Goal: Transaction & Acquisition: Book appointment/travel/reservation

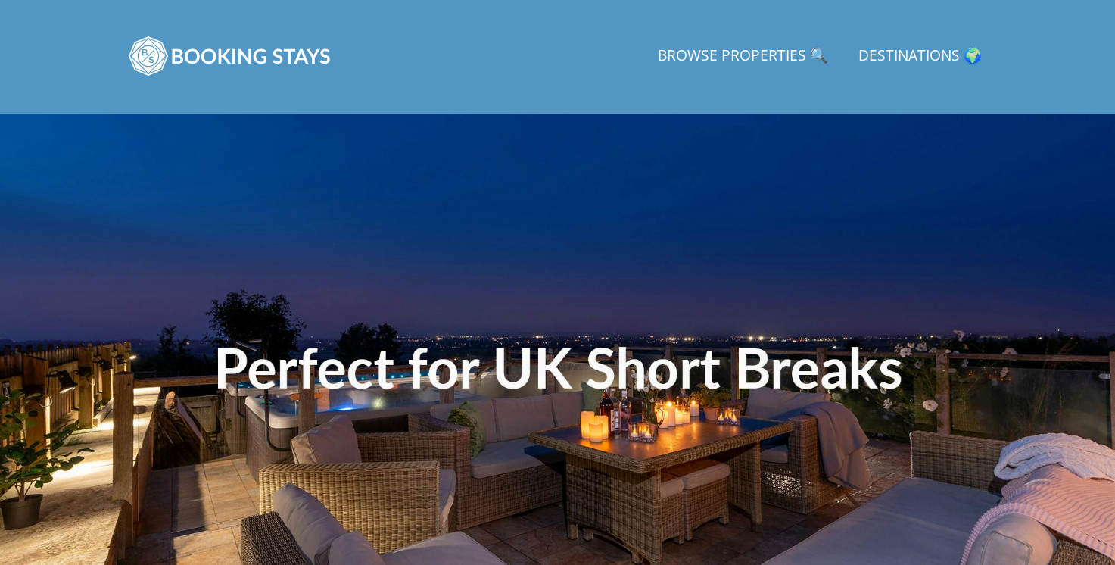
type input "[DATE]"
click at [776, 51] on link "Browse Properties 🔍" at bounding box center [743, 56] width 182 height 34
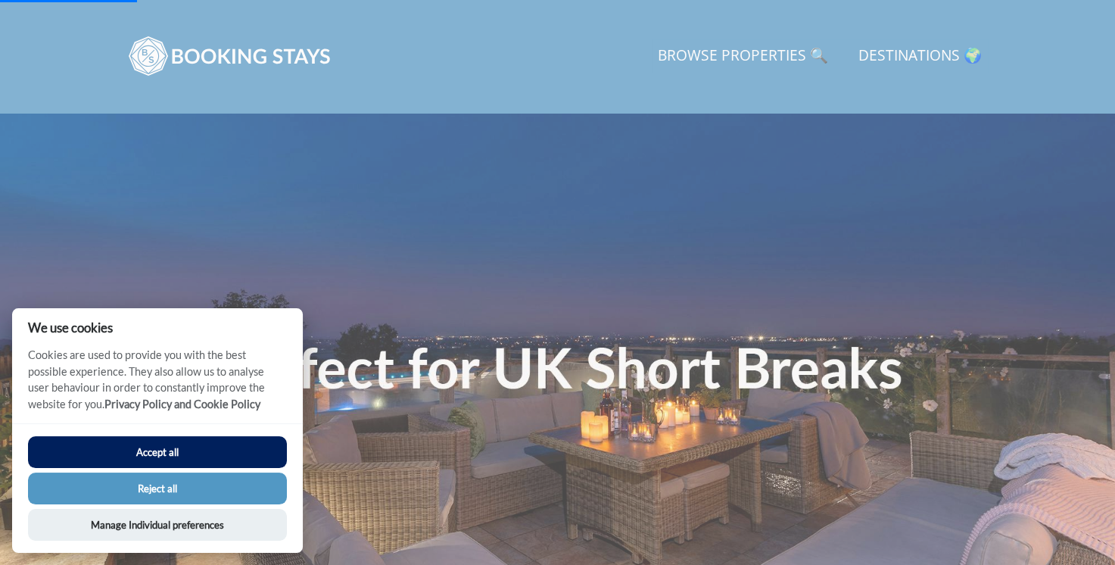
click at [179, 455] on button "Accept all" at bounding box center [157, 452] width 259 height 32
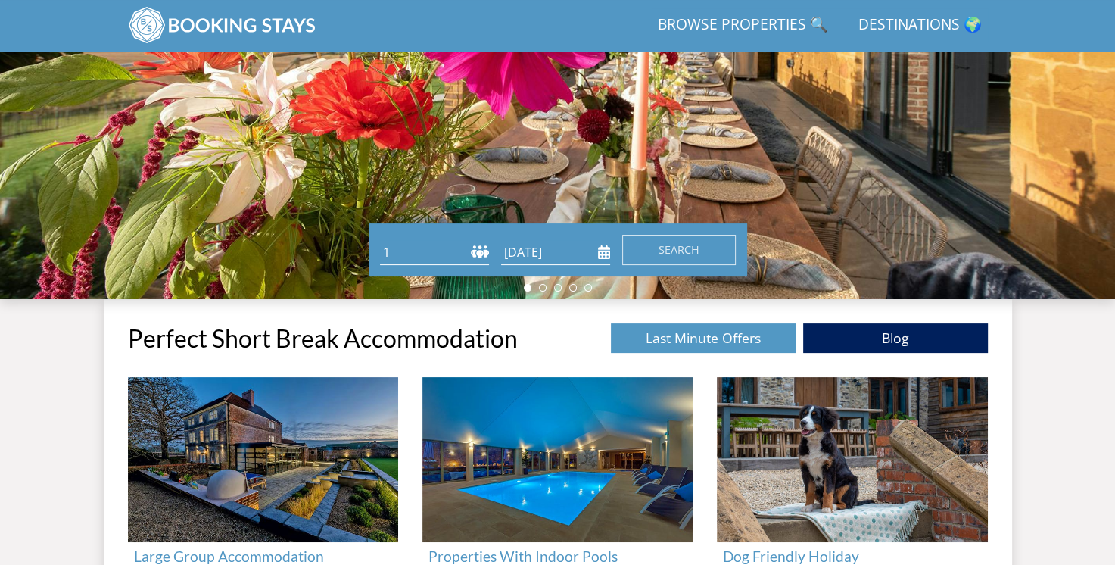
scroll to position [282, 0]
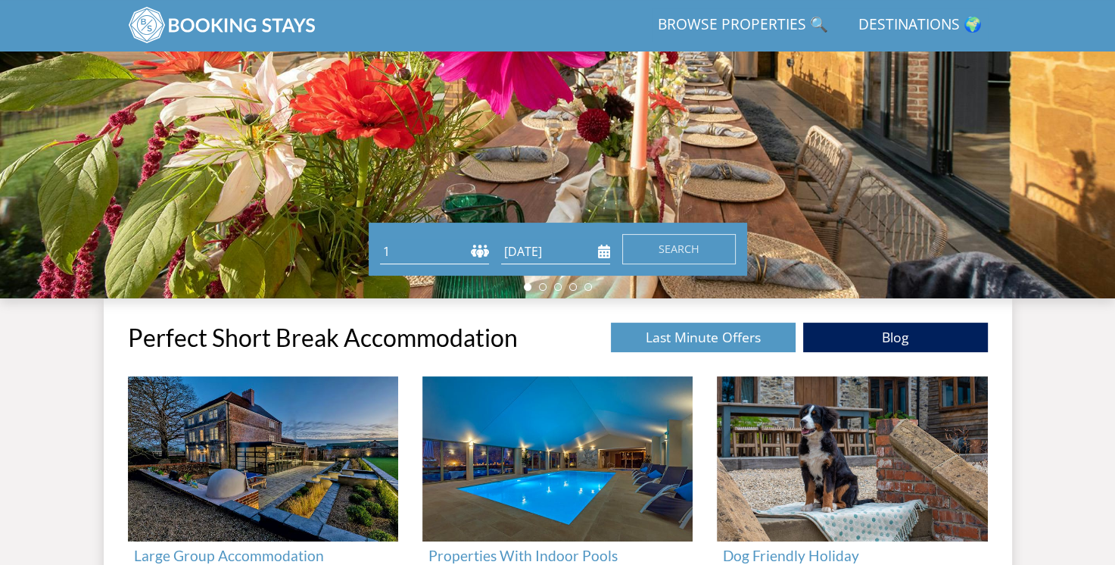
click at [480, 243] on select "1 2 3 4 5 6 7 8 9 10 11 12 13 14 15 16 17 18 19 20 21 22 23 24 25 26 27 28 29 3…" at bounding box center [434, 251] width 109 height 25
select select "12"
click at [380, 239] on select "1 2 3 4 5 6 7 8 9 10 11 12 13 14 15 16 17 18 19 20 21 22 23 24 25 26 27 28 29 3…" at bounding box center [434, 251] width 109 height 25
click at [672, 239] on button "Search" at bounding box center [679, 249] width 114 height 30
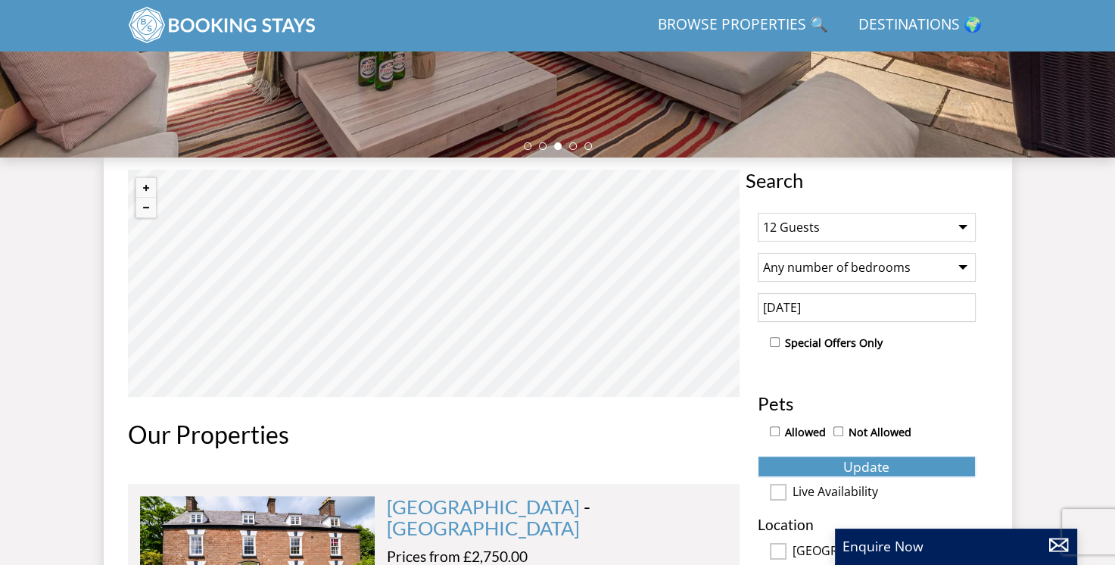
scroll to position [422, 0]
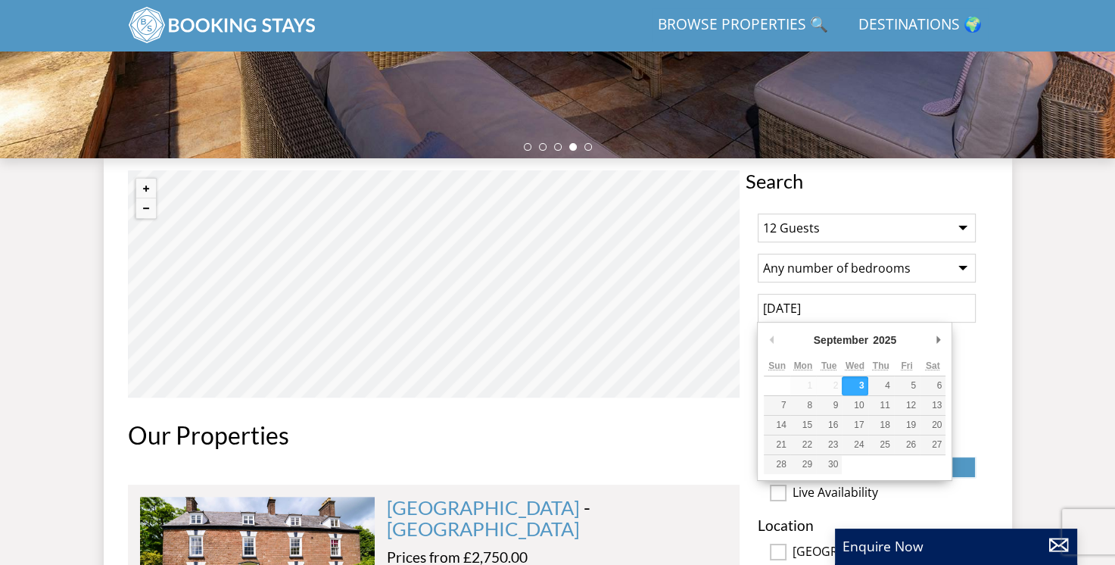
click at [839, 307] on input "[DATE]" at bounding box center [867, 308] width 218 height 29
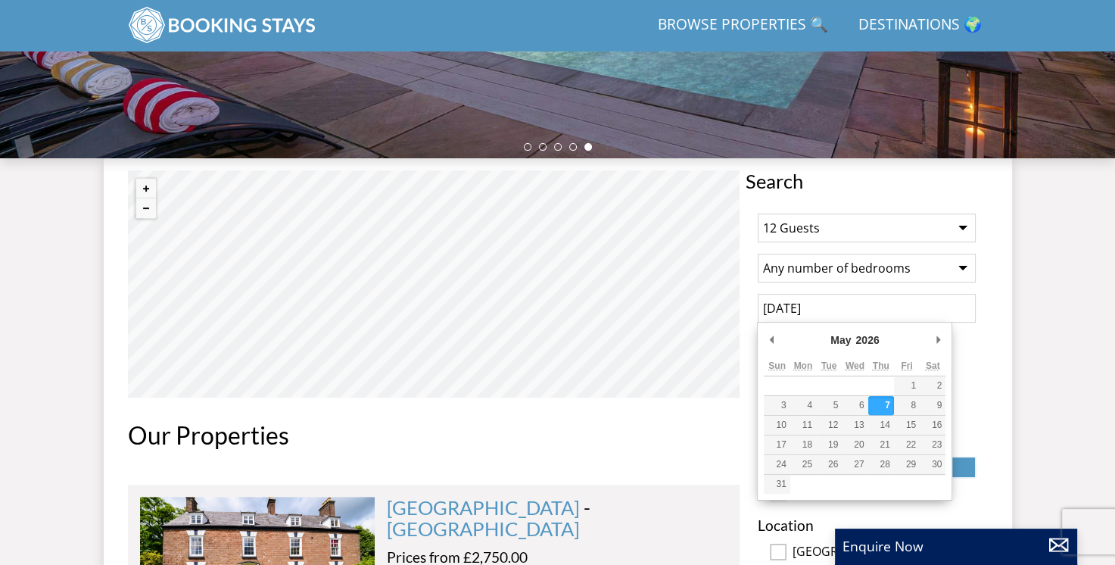
click at [903, 316] on input "07/05/2026" at bounding box center [867, 308] width 218 height 29
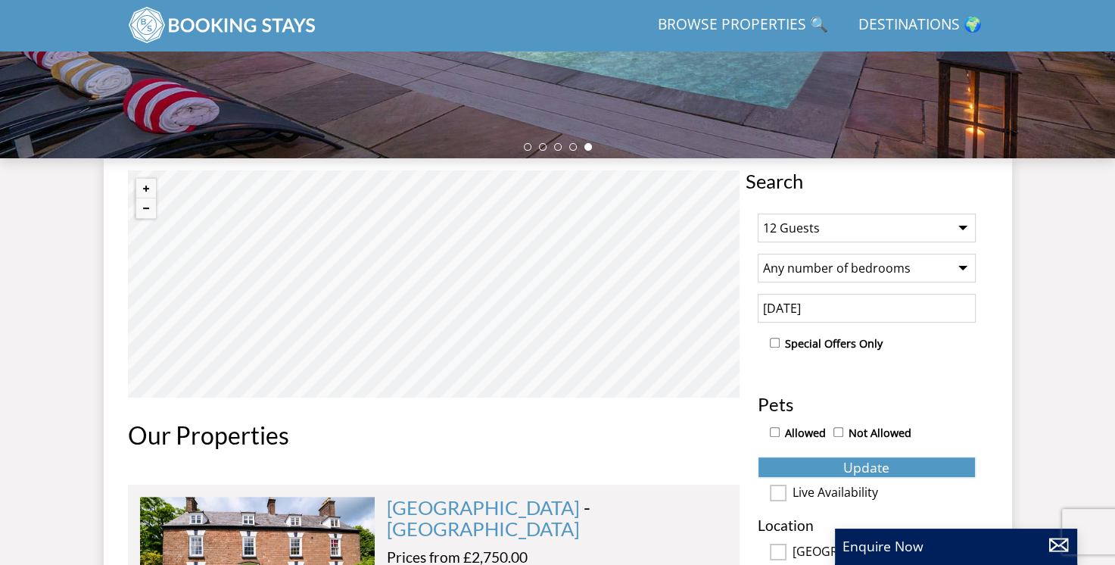
click at [844, 307] on input "07/05/2026" at bounding box center [867, 308] width 218 height 29
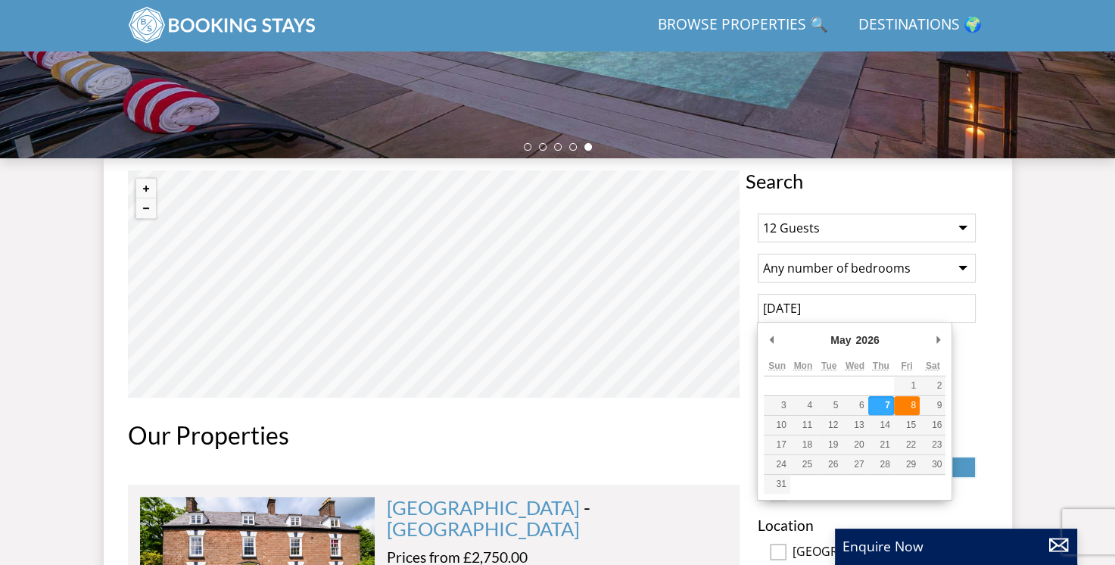
type input "08/05/2026"
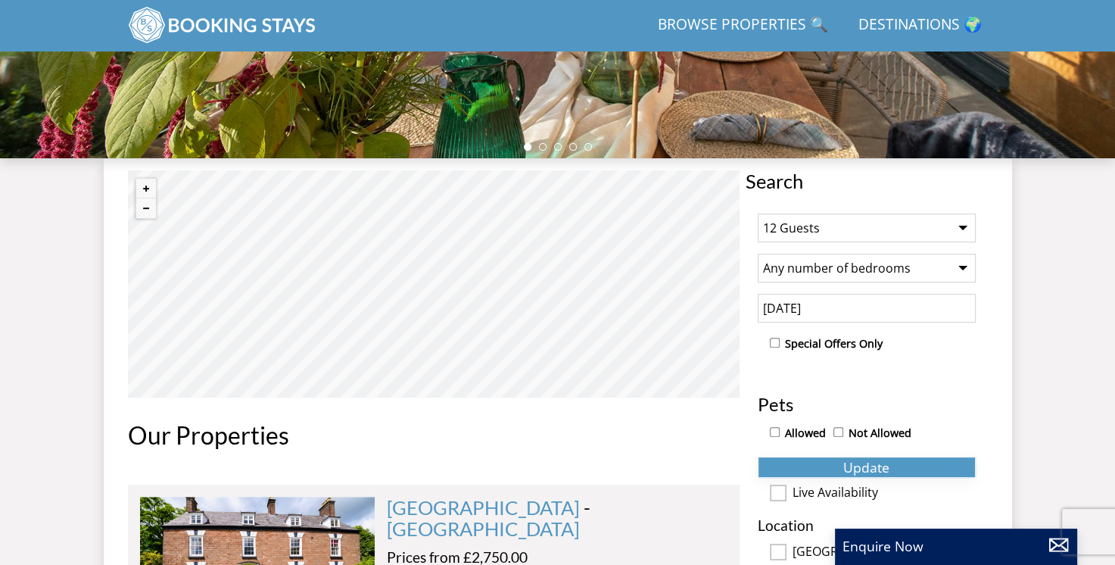
click at [838, 462] on button "Update" at bounding box center [867, 466] width 218 height 21
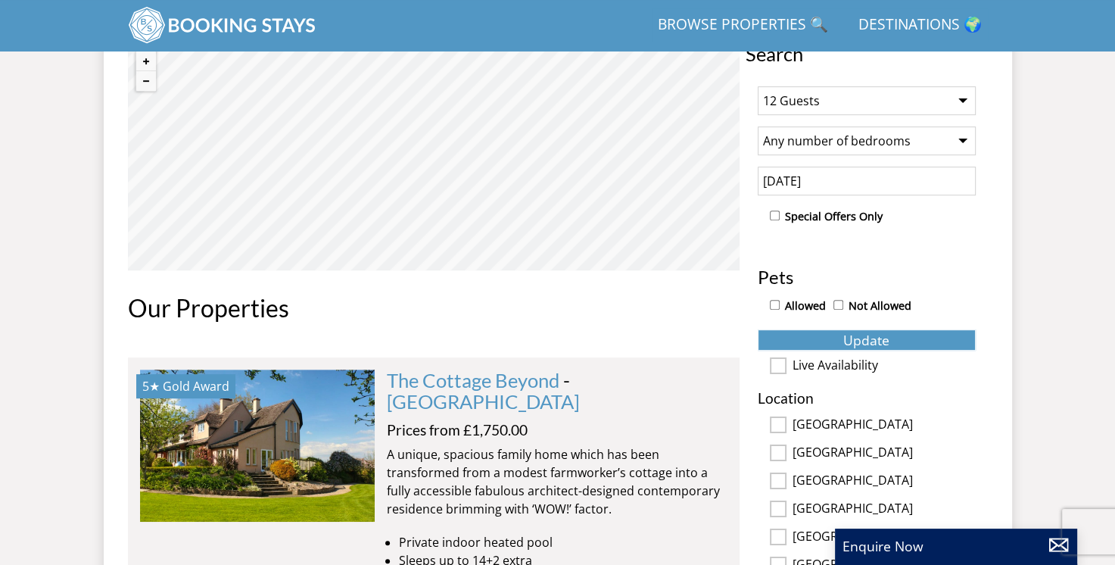
scroll to position [457, 0]
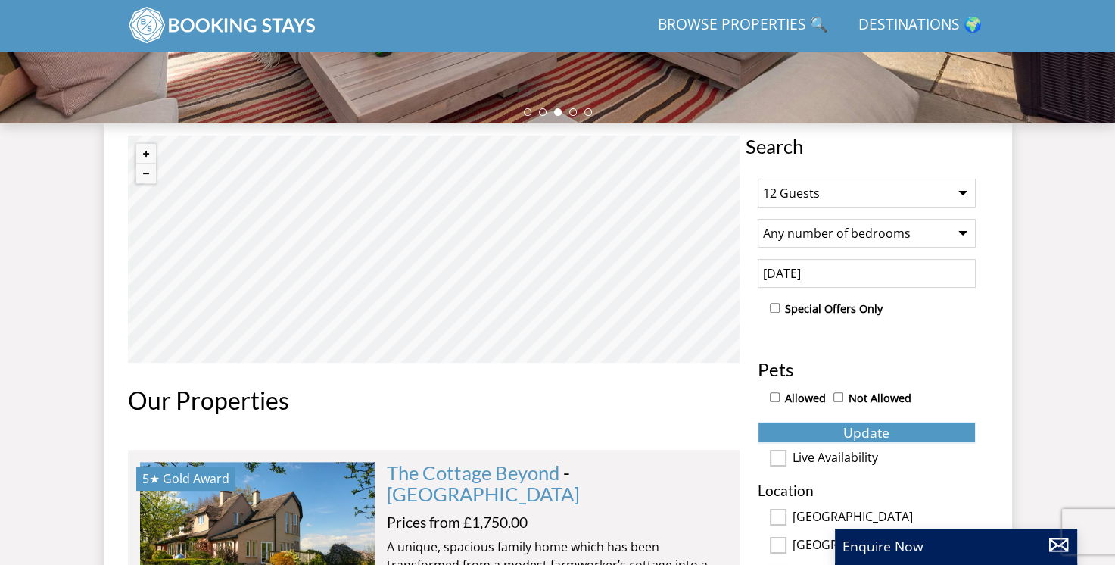
click at [781, 450] on input "Live Availability" at bounding box center [778, 458] width 17 height 17
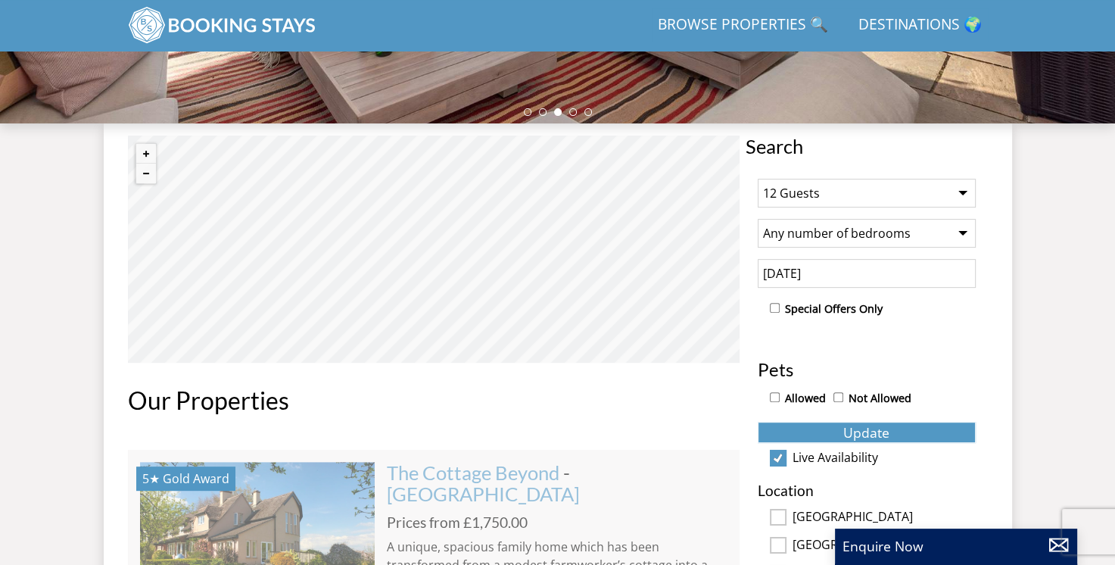
click at [781, 450] on input "Live Availability" at bounding box center [778, 458] width 17 height 17
checkbox input "false"
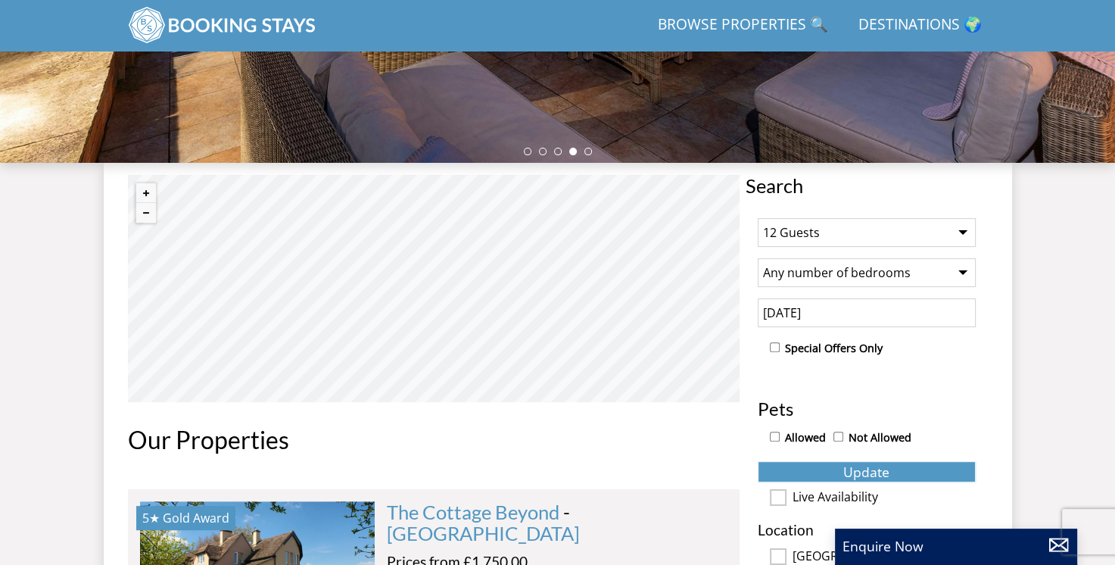
scroll to position [407, 0]
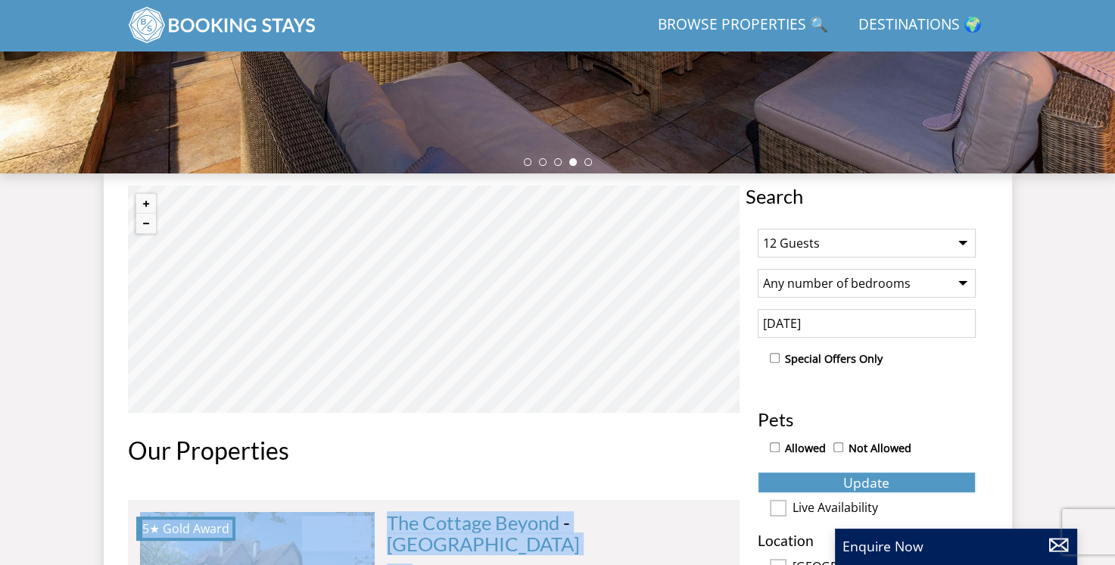
drag, startPoint x: 409, startPoint y: 534, endPoint x: 427, endPoint y: 475, distance: 62.5
drag, startPoint x: 427, startPoint y: 475, endPoint x: 375, endPoint y: 464, distance: 52.5
click at [375, 464] on div "Our Properties" at bounding box center [434, 456] width 612 height 39
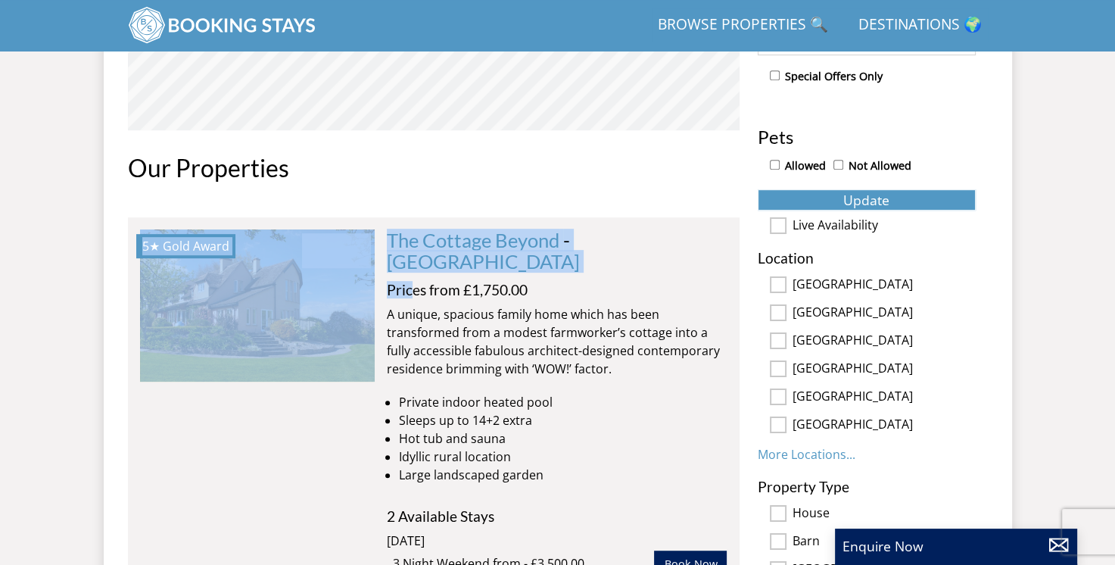
scroll to position [689, 0]
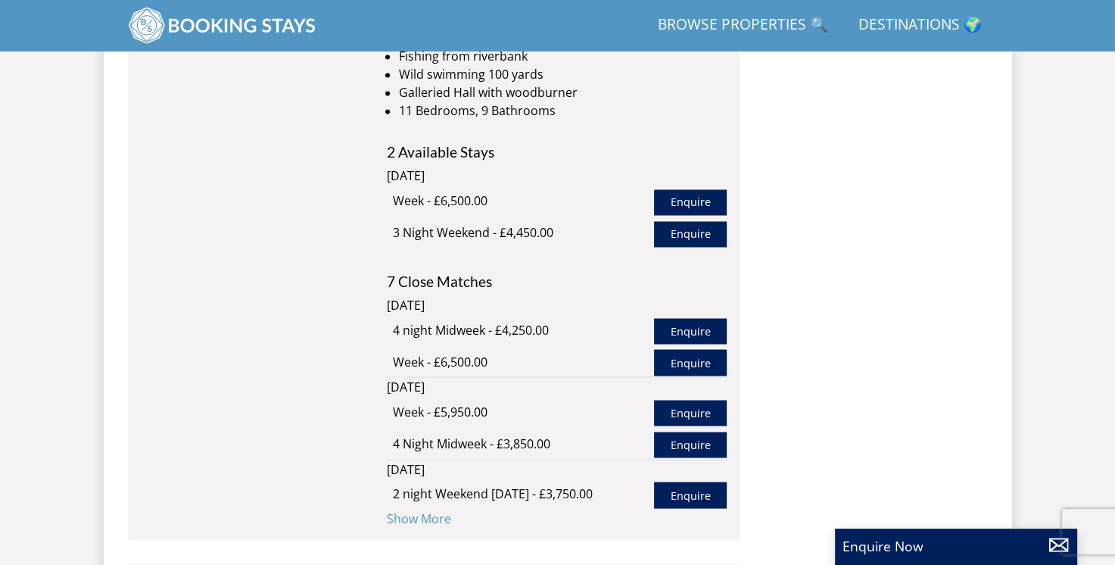
scroll to position [14035, 0]
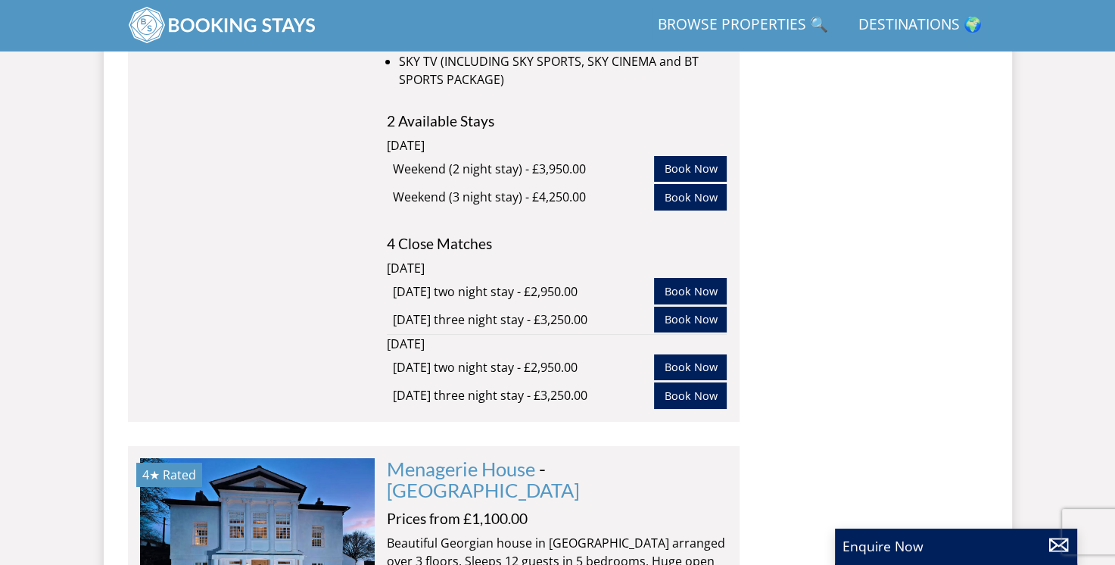
scroll to position [27765, 0]
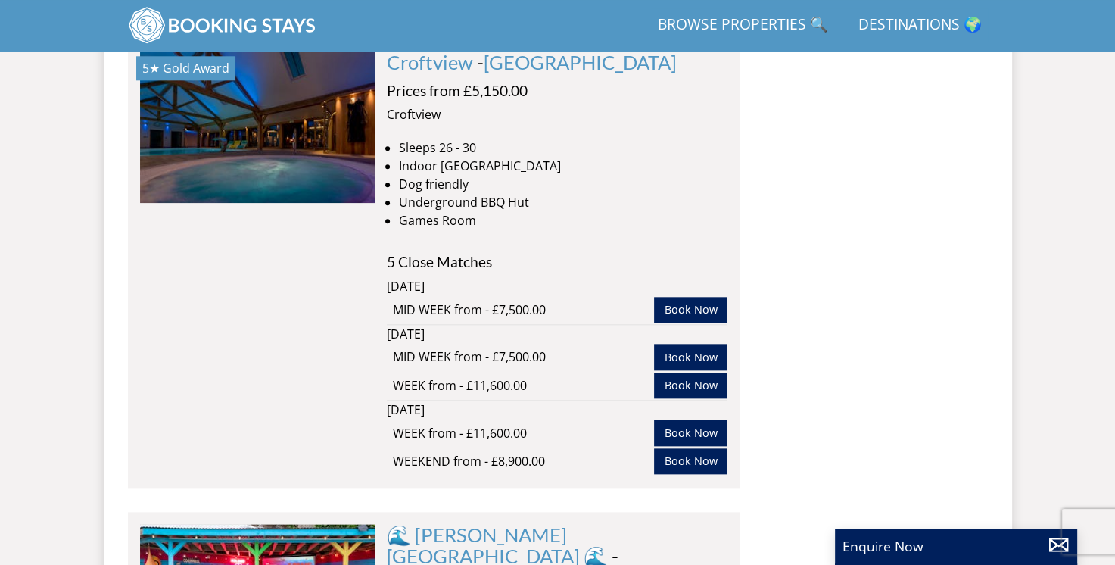
scroll to position [40433, 0]
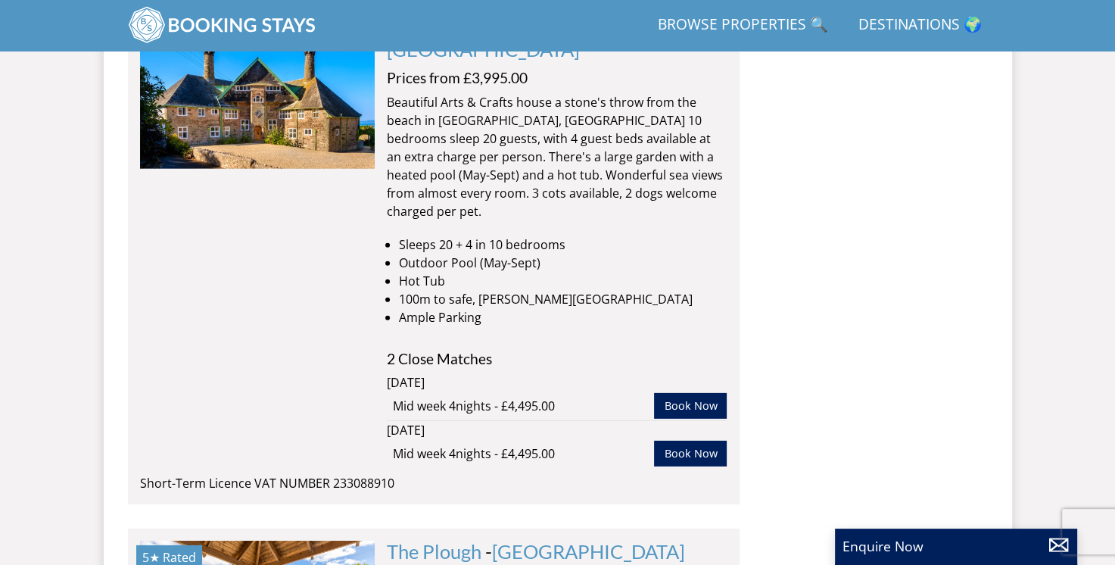
scroll to position [49019, 0]
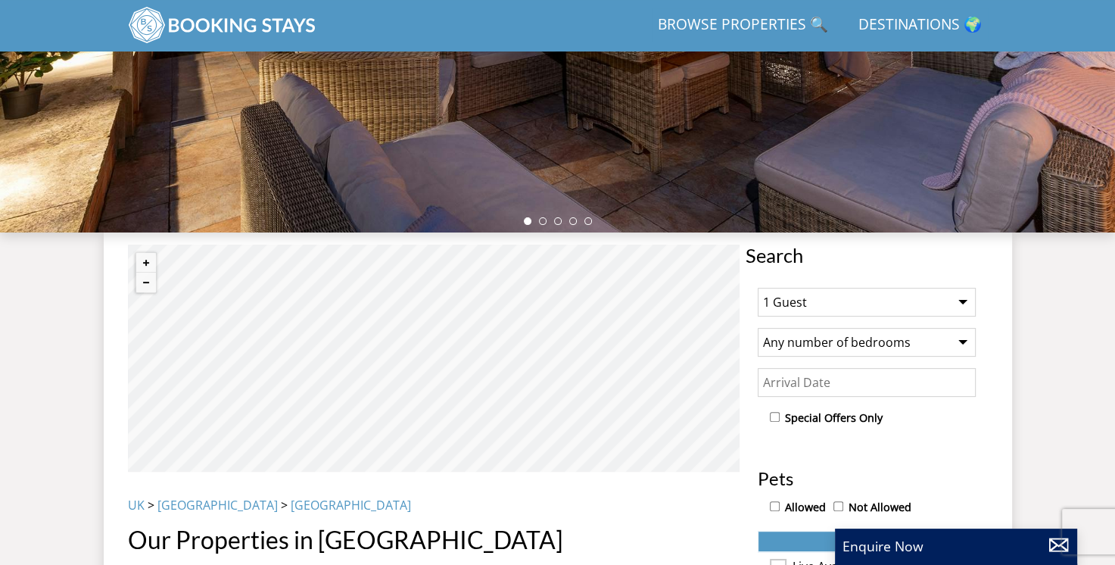
scroll to position [347, 0]
click at [798, 298] on select "1 Guest 2 Guests 3 Guests 4 Guests 5 Guests 6 Guests 7 Guests 8 Guests 9 Guests…" at bounding box center [867, 302] width 218 height 29
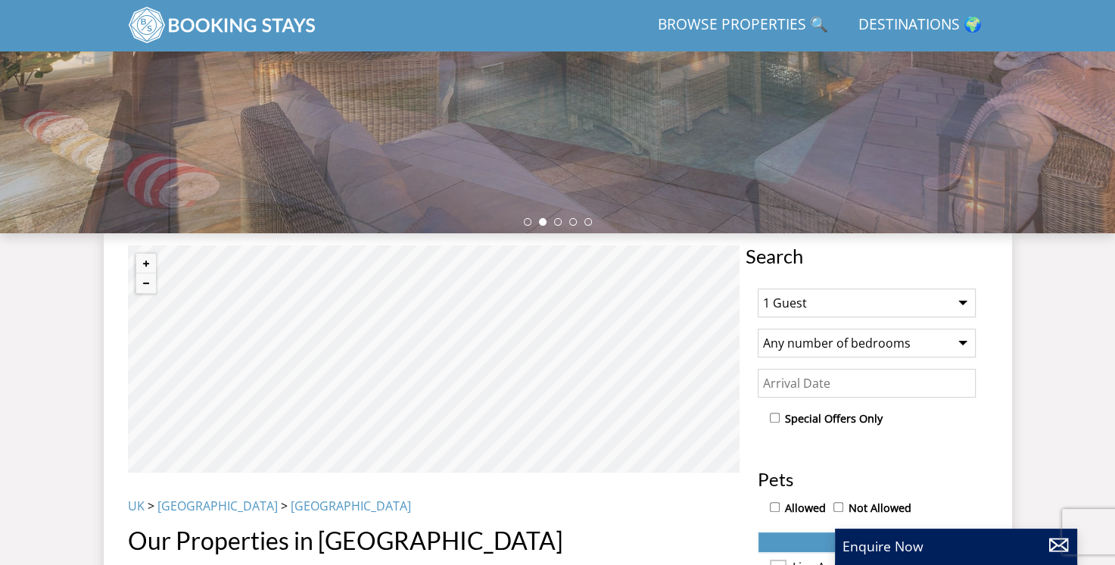
select select "12"
click at [758, 288] on select "1 Guest 2 Guests 3 Guests 4 Guests 5 Guests 6 Guests 7 Guests 8 Guests 9 Guests…" at bounding box center [867, 302] width 218 height 29
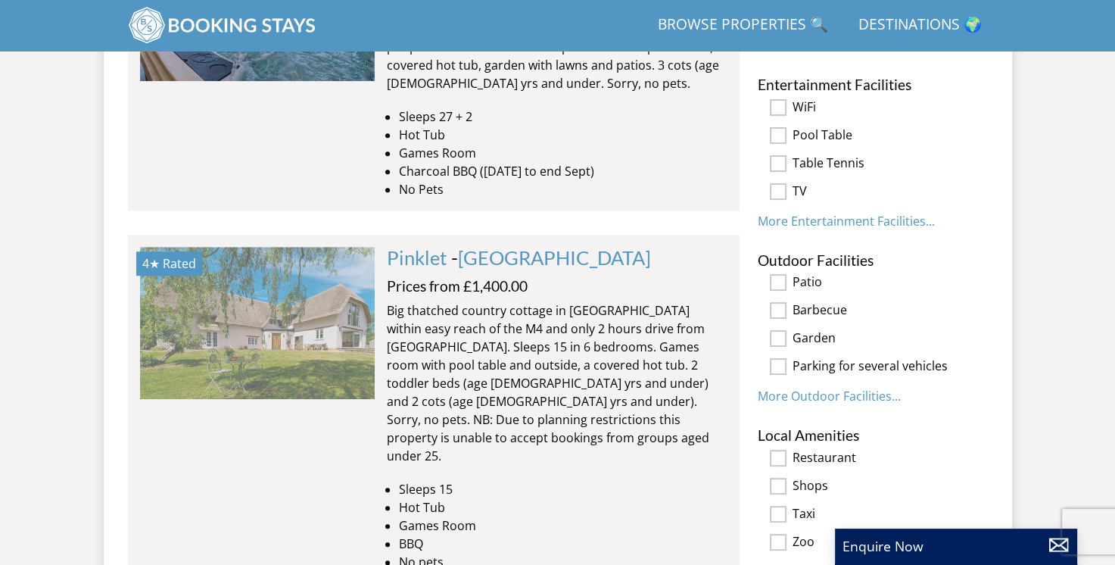
scroll to position [1354, 0]
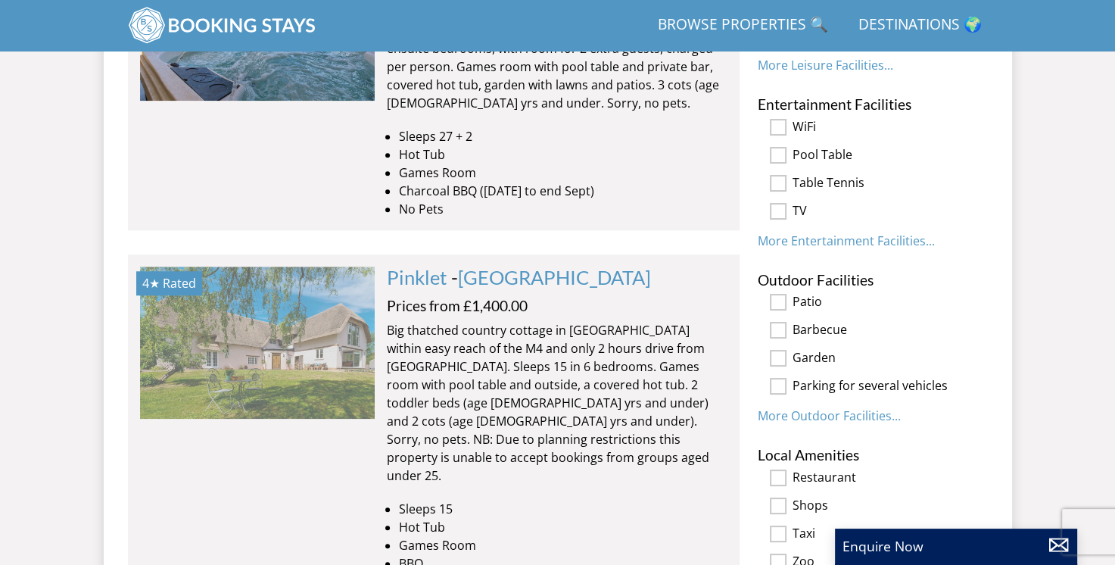
click at [265, 357] on img at bounding box center [257, 341] width 235 height 151
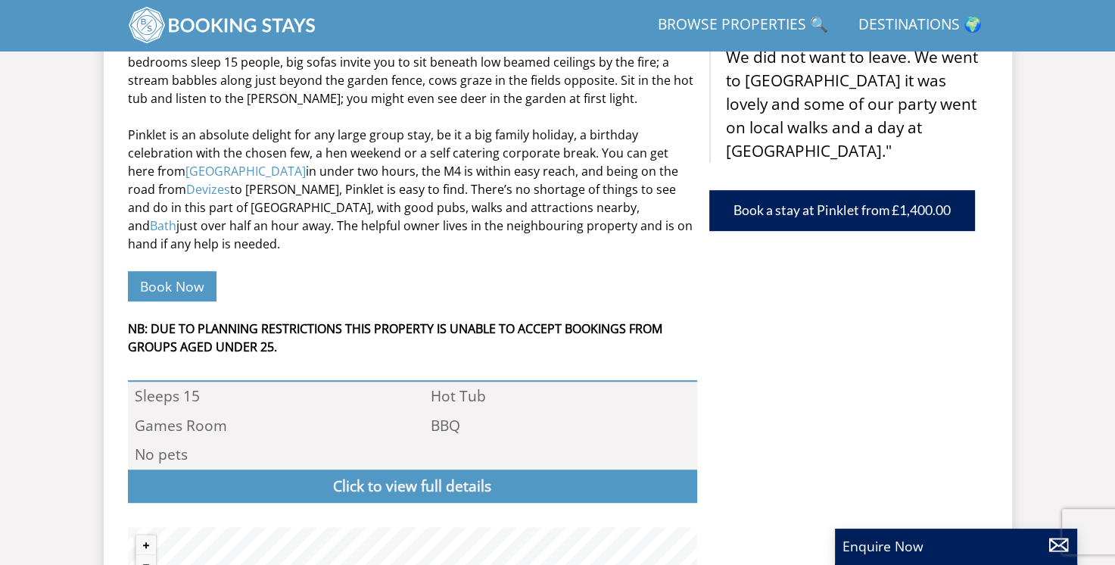
scroll to position [761, 0]
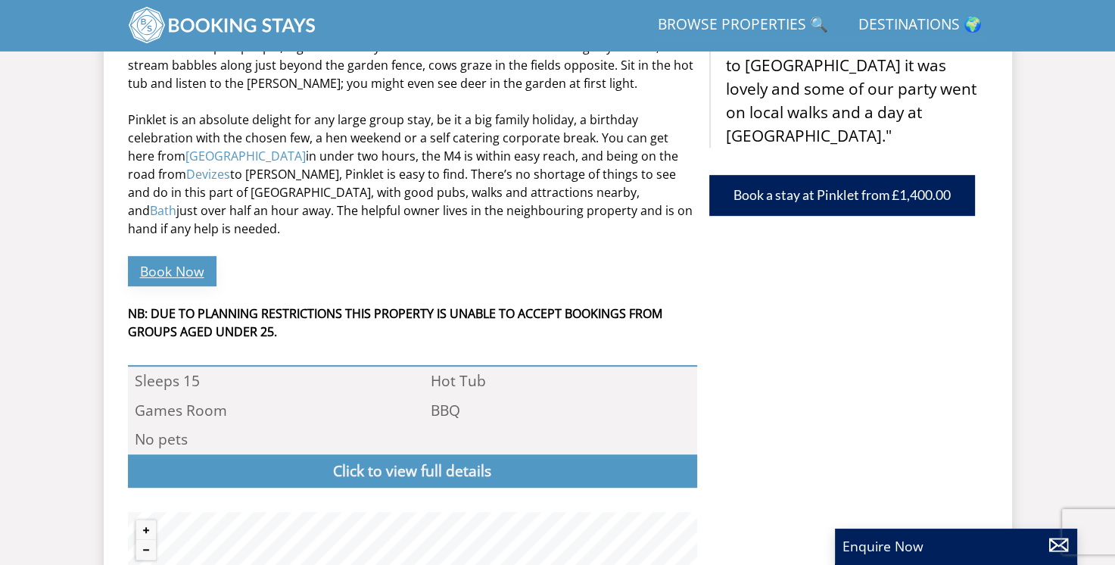
click at [151, 256] on link "Book Now" at bounding box center [172, 271] width 89 height 30
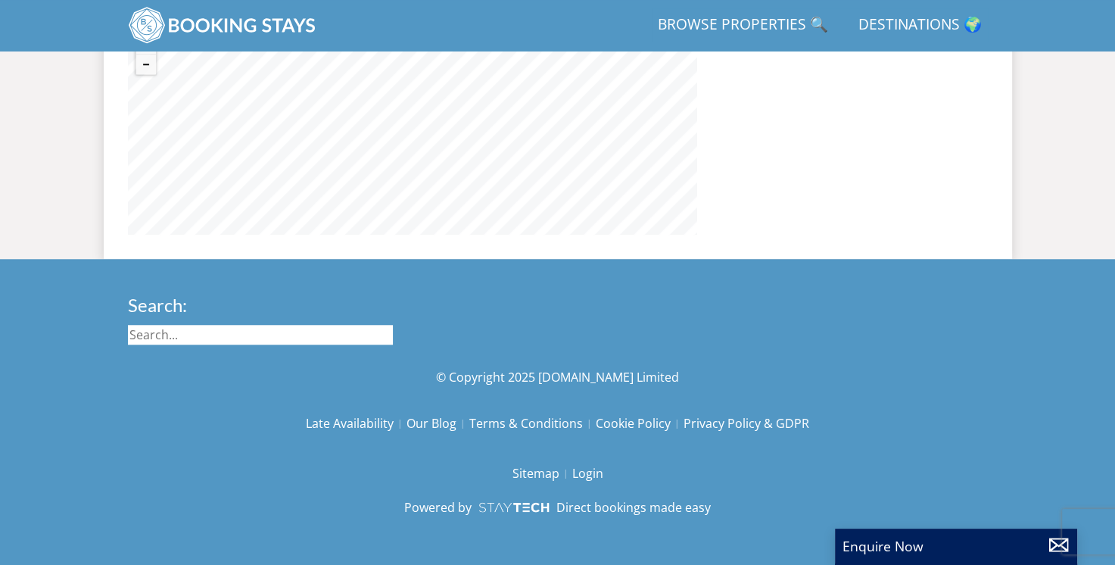
select select "12"
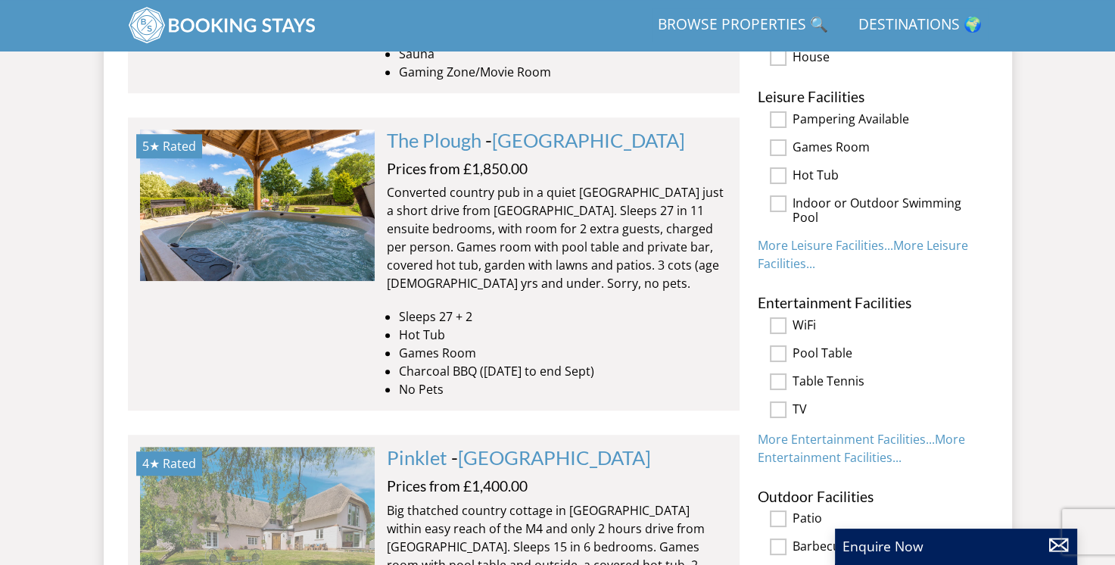
scroll to position [1172, 0]
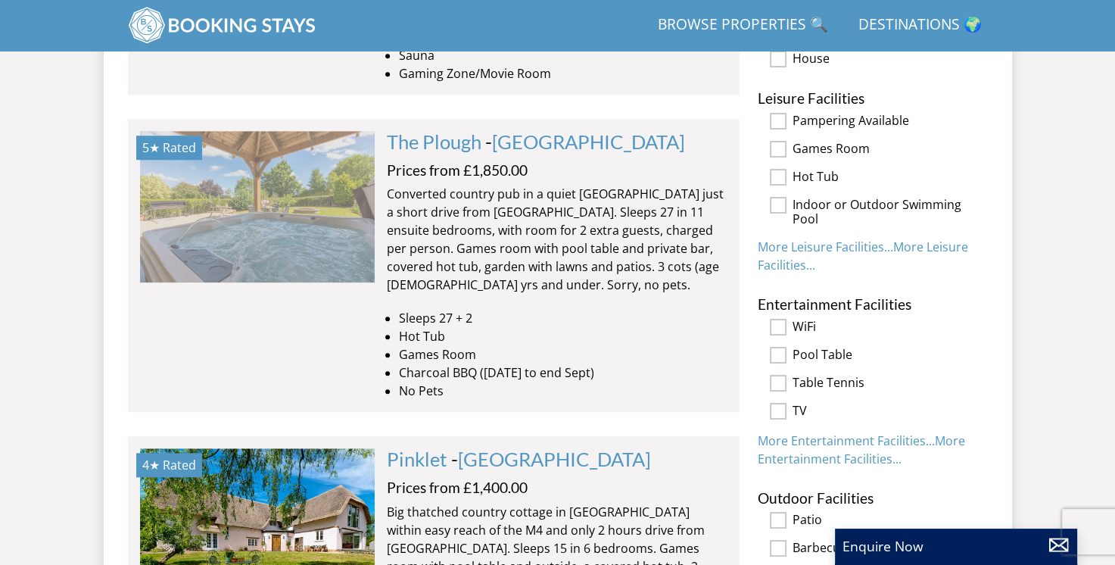
click at [264, 199] on img at bounding box center [257, 206] width 235 height 151
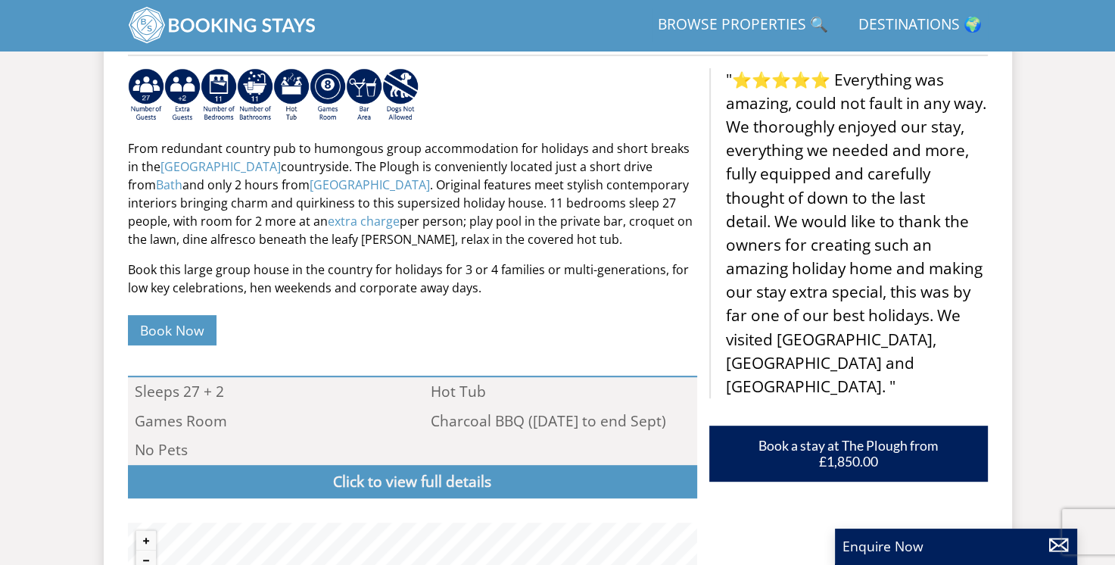
scroll to position [607, 0]
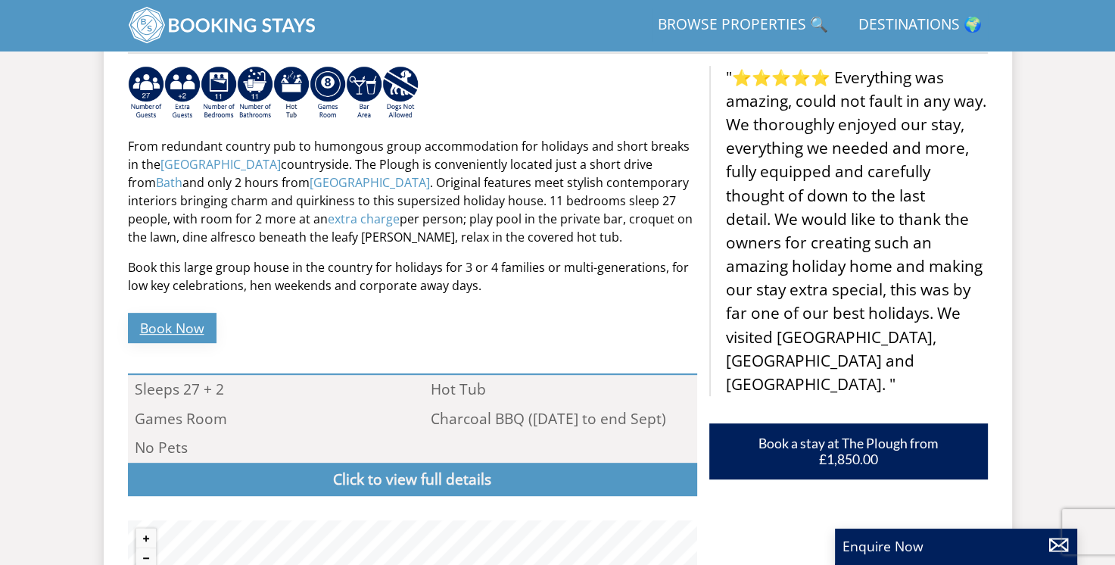
click at [186, 328] on link "Book Now" at bounding box center [172, 328] width 89 height 30
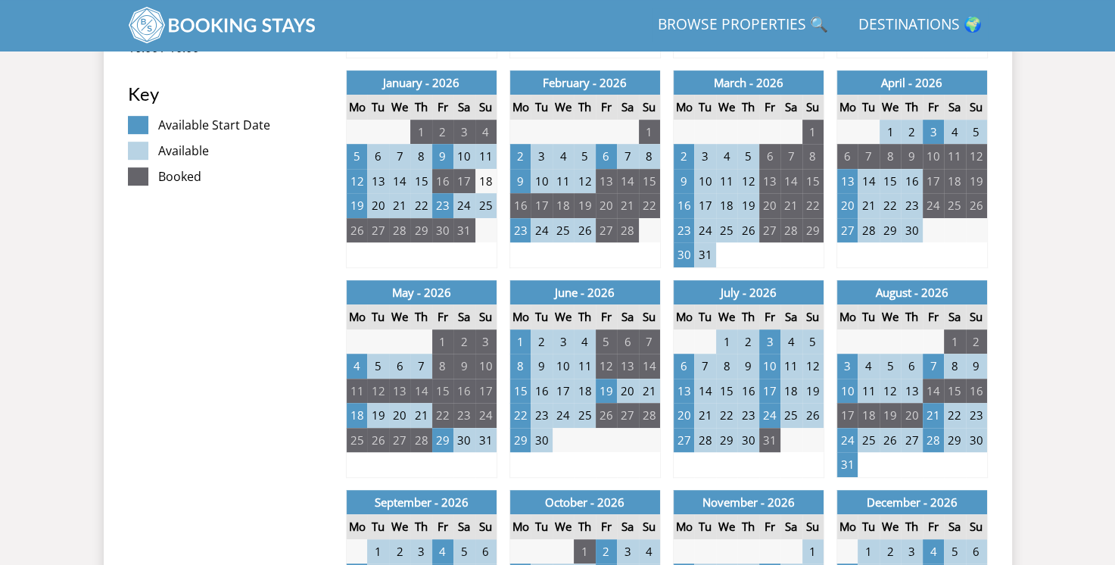
scroll to position [811, 0]
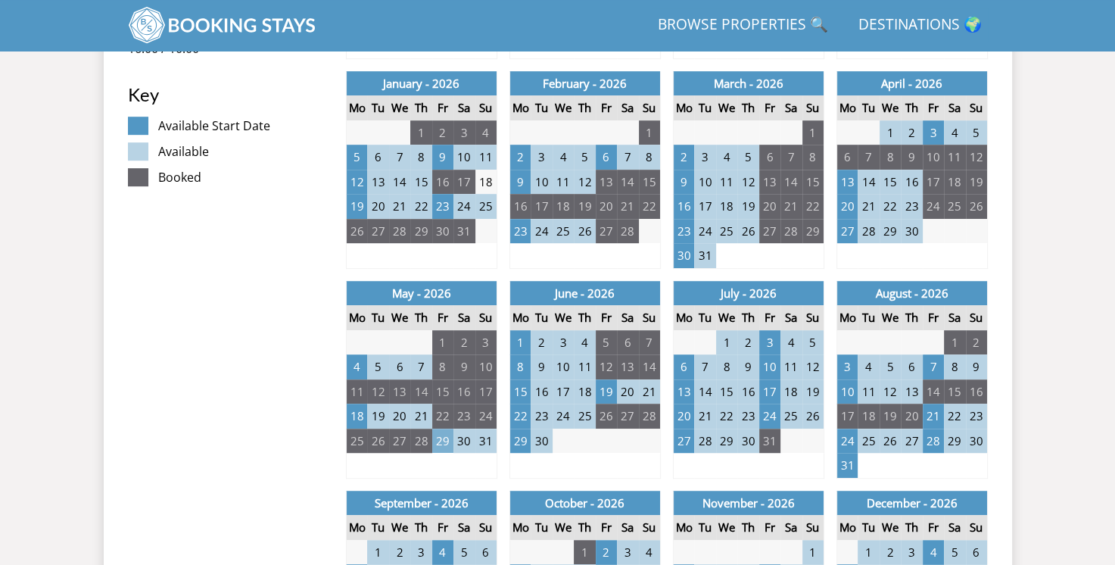
click at [444, 442] on td "29" at bounding box center [442, 440] width 21 height 25
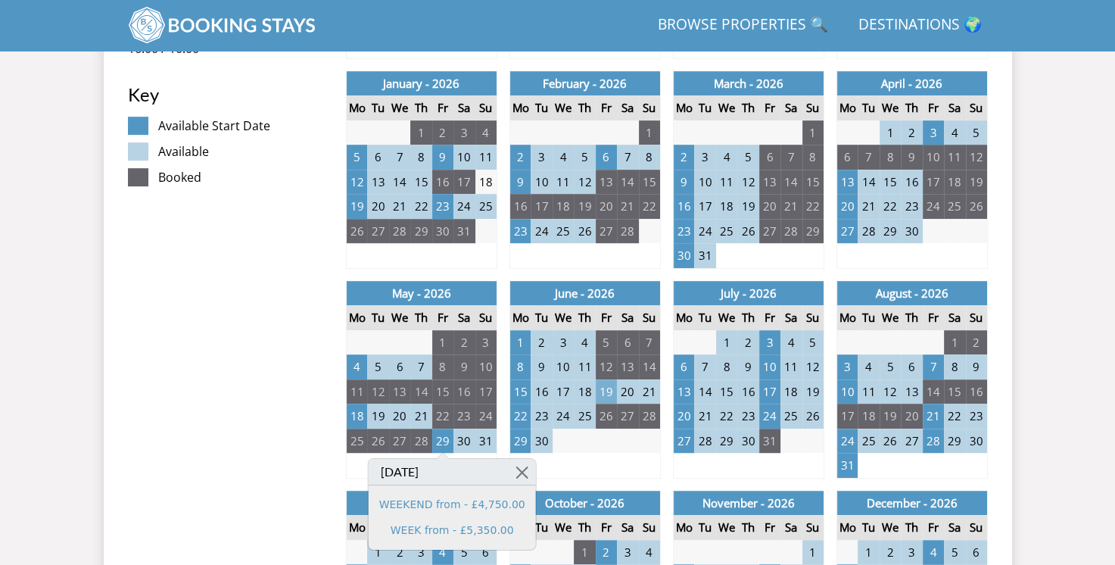
click at [602, 388] on td "19" at bounding box center [606, 391] width 21 height 25
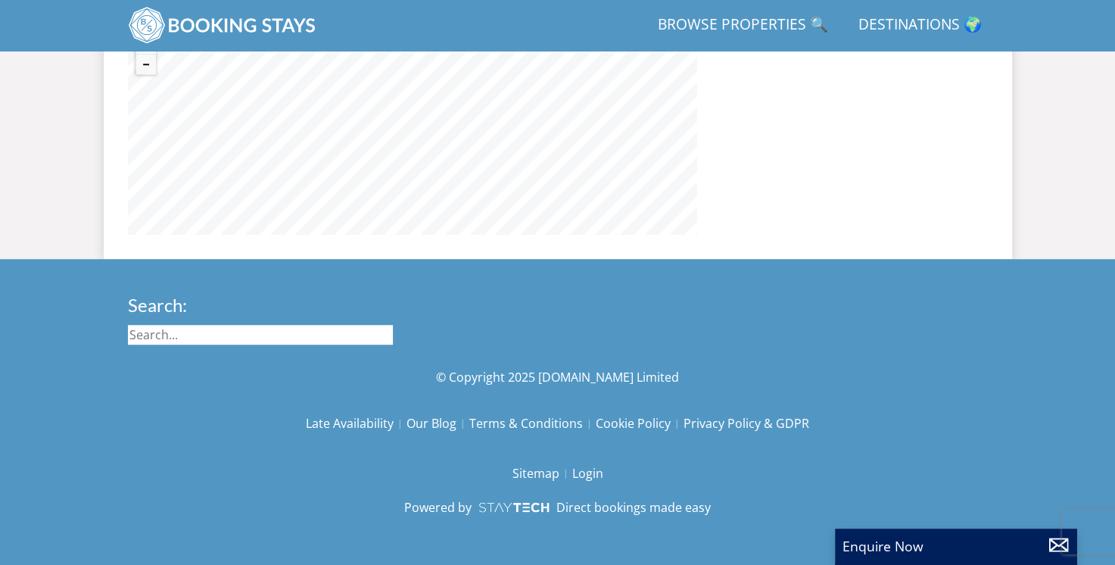
select select "12"
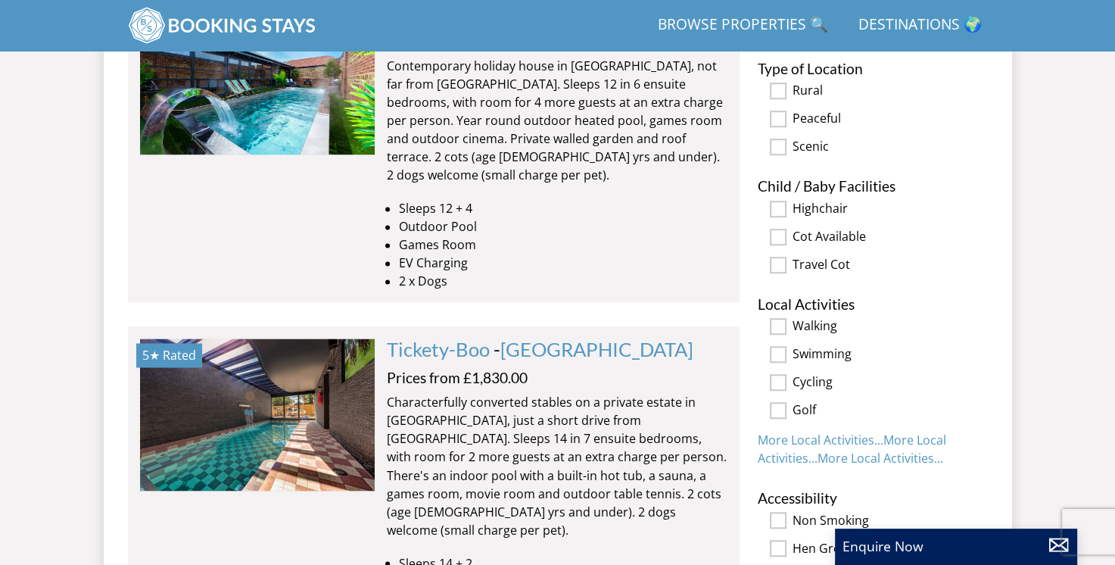
scroll to position [2307, 0]
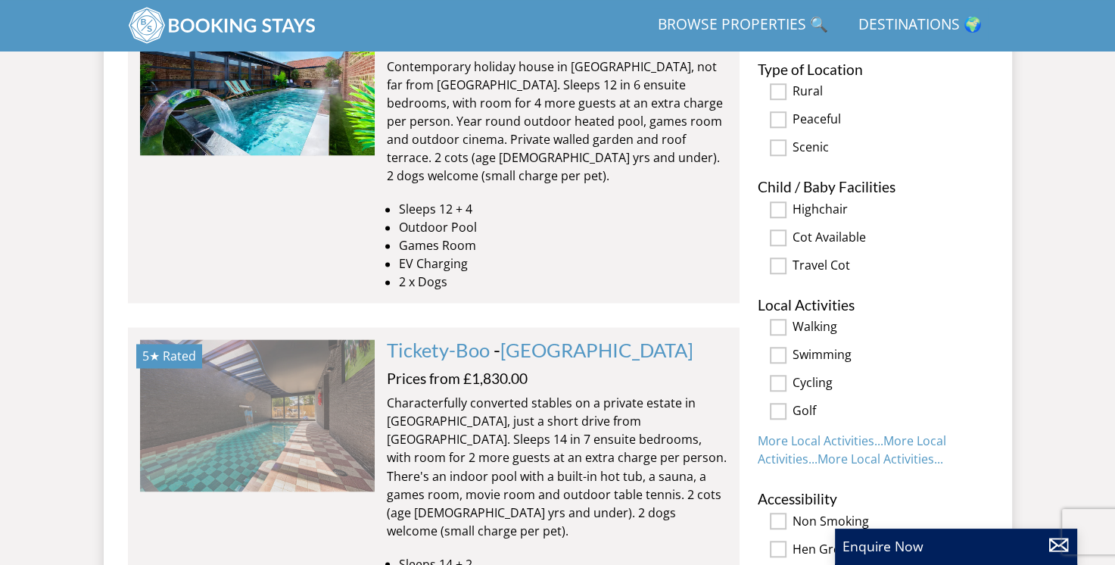
click at [279, 339] on img at bounding box center [257, 414] width 235 height 151
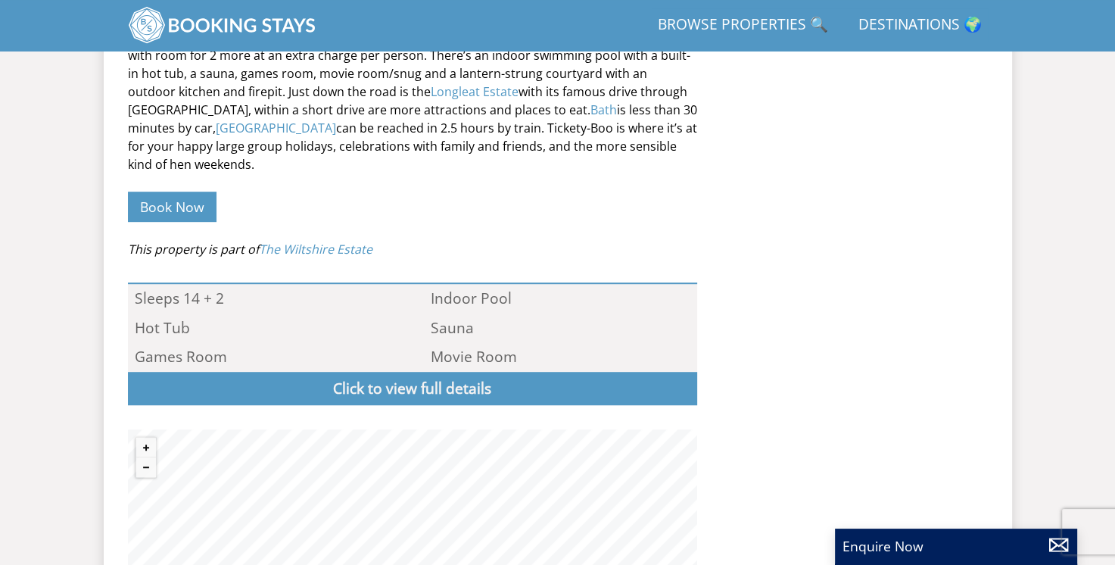
scroll to position [848, 0]
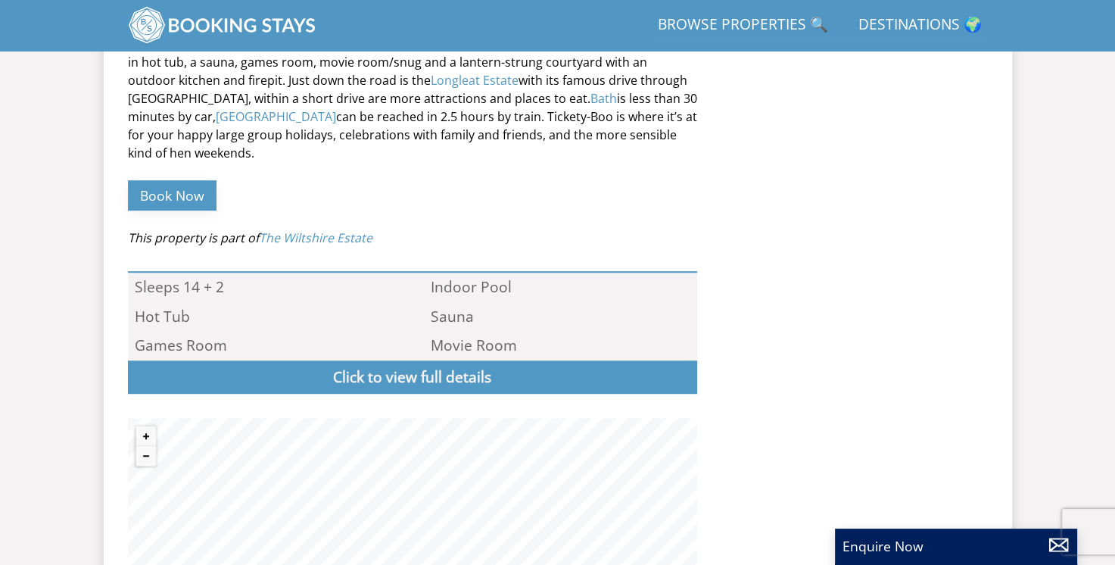
click at [163, 174] on p "Book Now" at bounding box center [412, 195] width 569 height 43
click at [170, 180] on link "Book Now" at bounding box center [172, 195] width 89 height 30
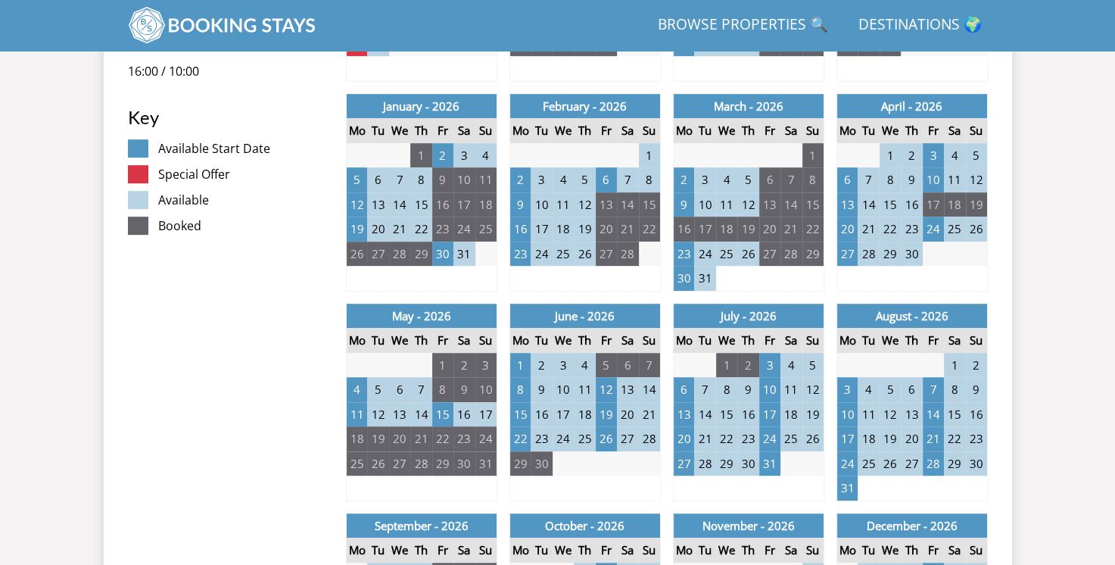
scroll to position [789, 0]
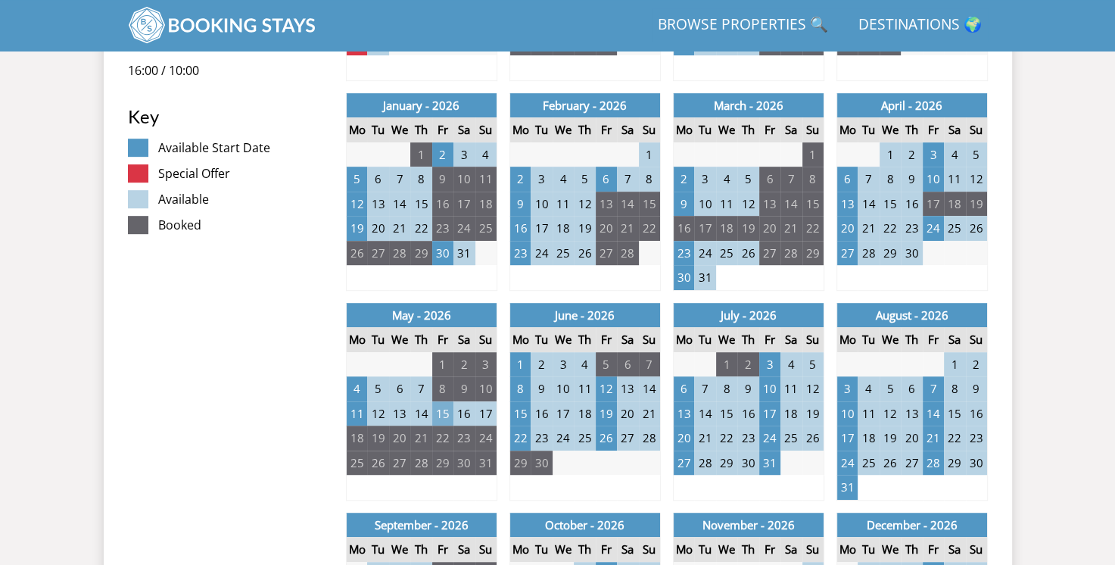
click at [444, 409] on td "15" at bounding box center [442, 413] width 21 height 25
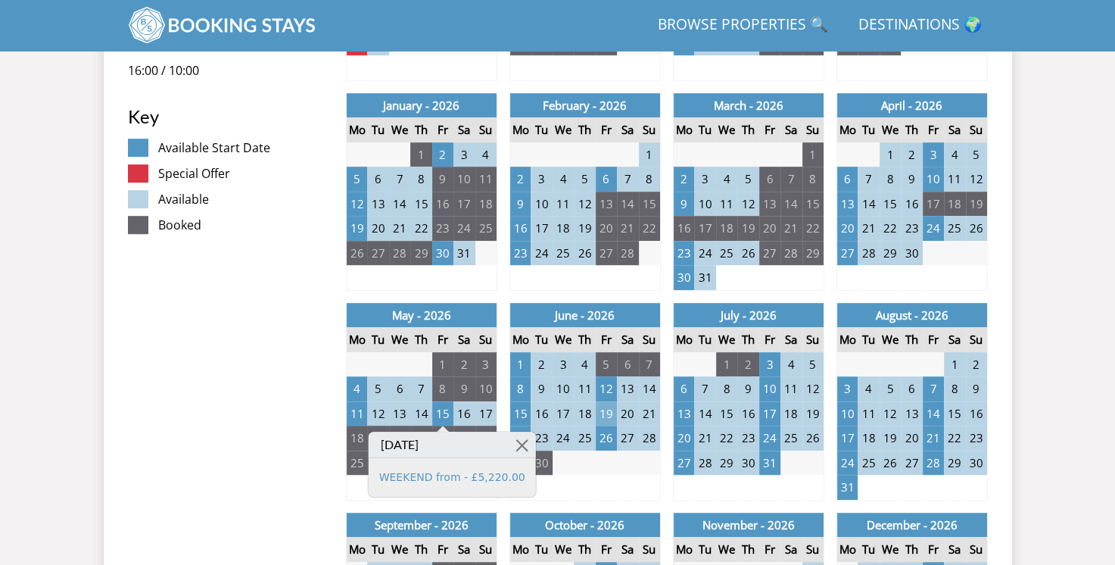
click at [609, 409] on td "19" at bounding box center [606, 413] width 21 height 25
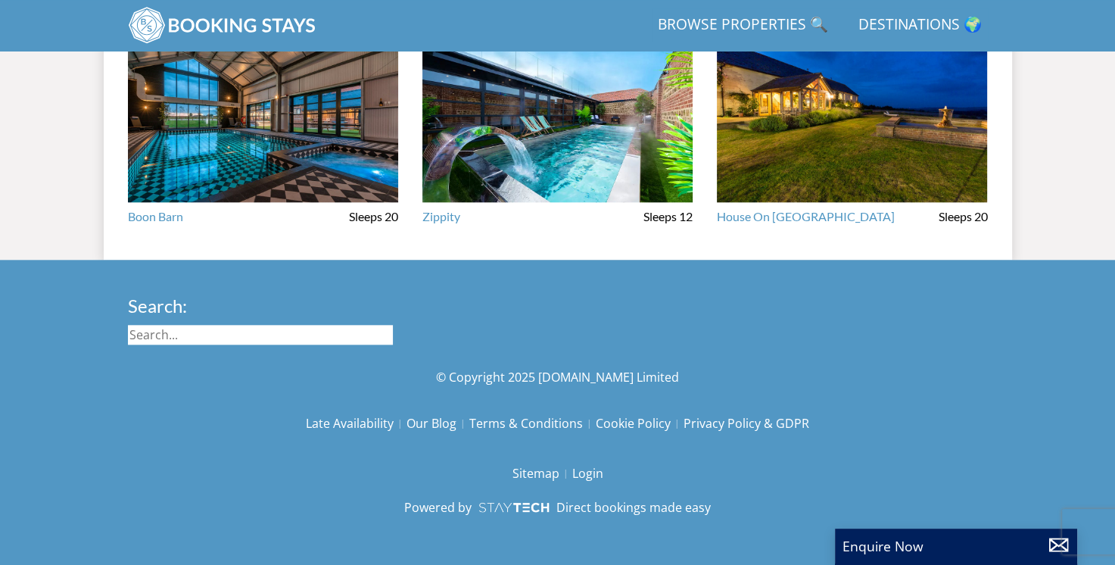
select select "12"
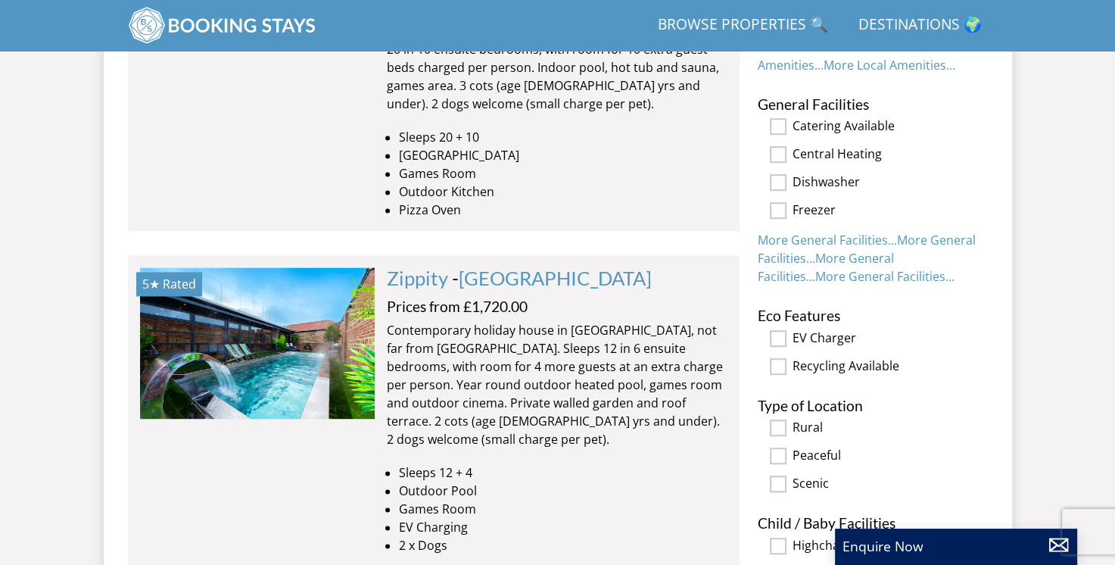
scroll to position [2044, 0]
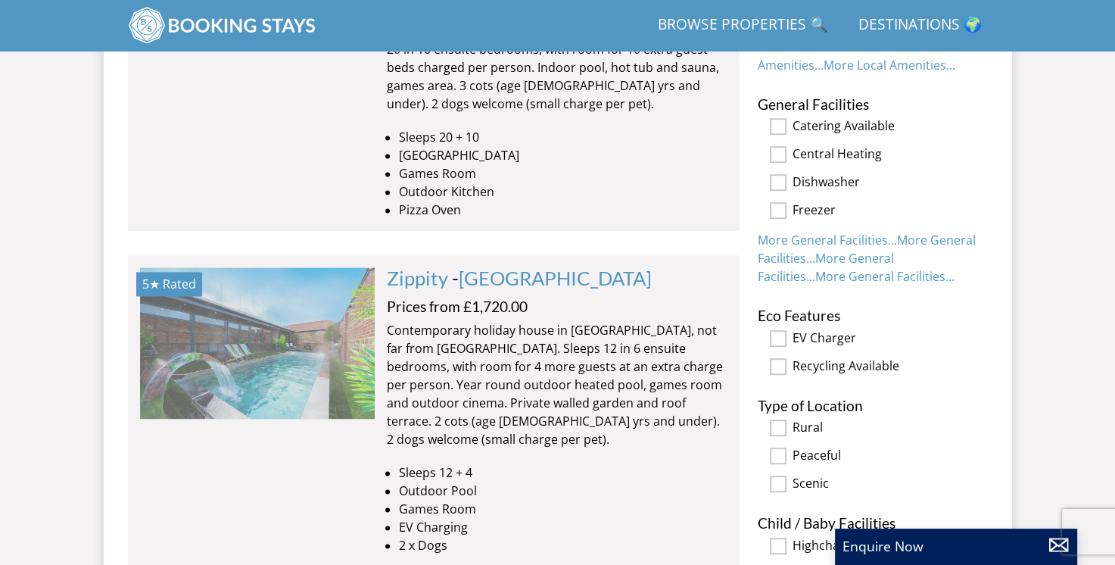
click at [291, 303] on img at bounding box center [257, 342] width 235 height 151
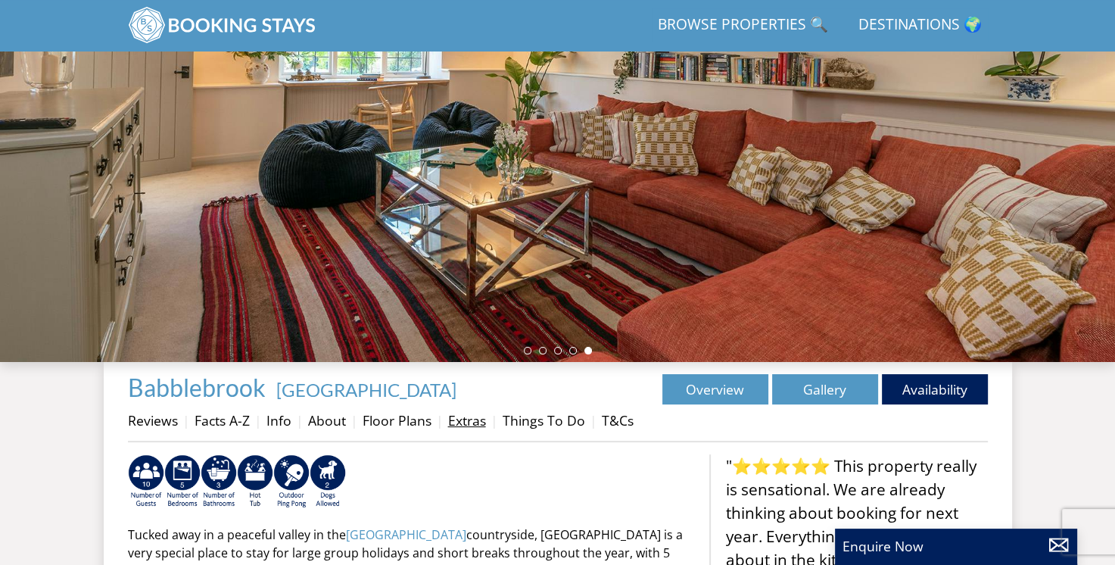
scroll to position [215, 0]
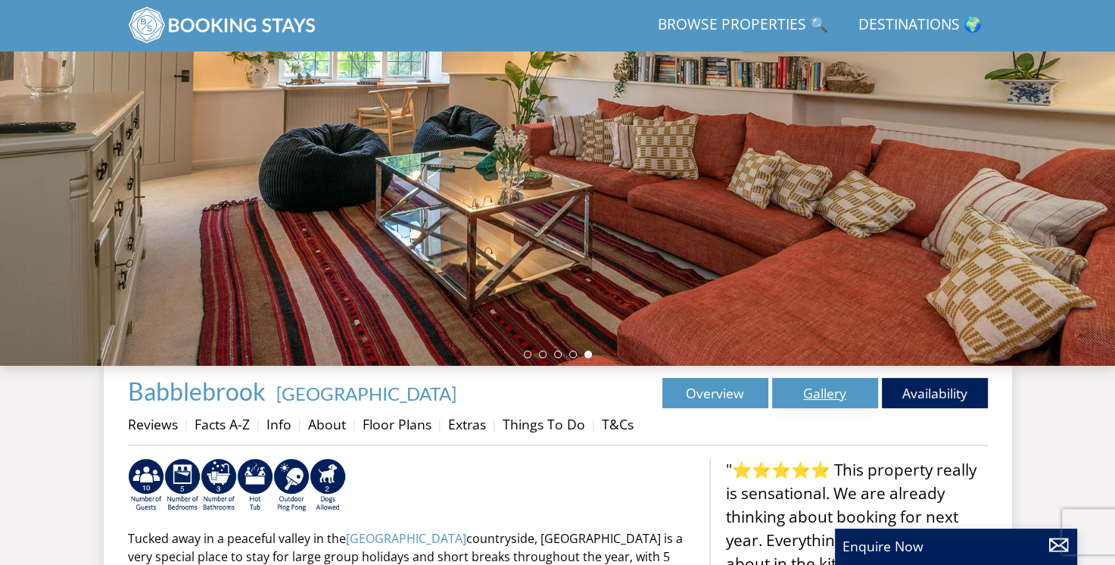
click at [802, 401] on link "Gallery" at bounding box center [825, 393] width 106 height 30
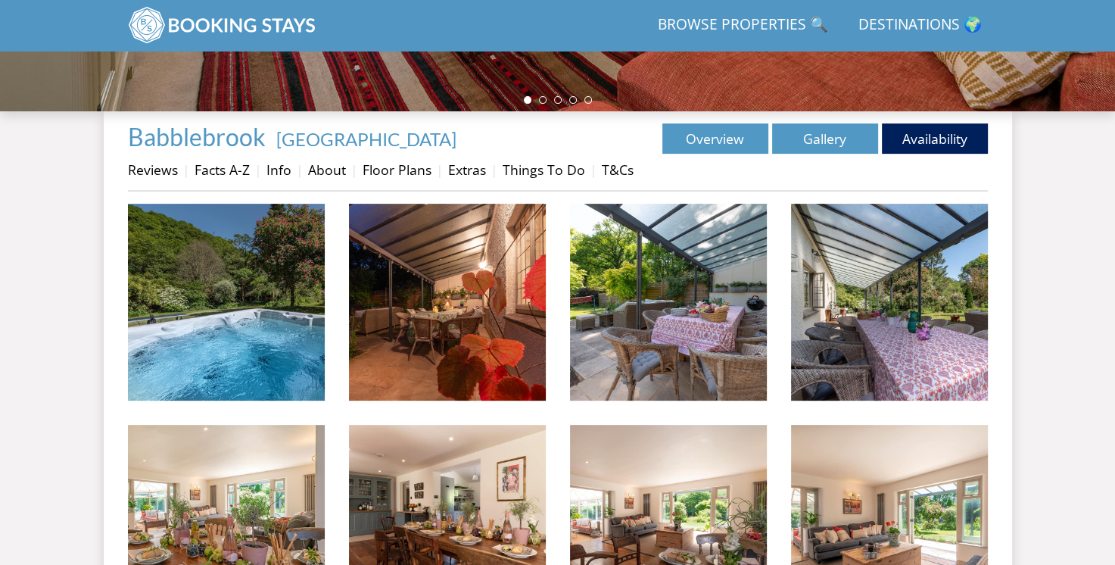
scroll to position [470, 0]
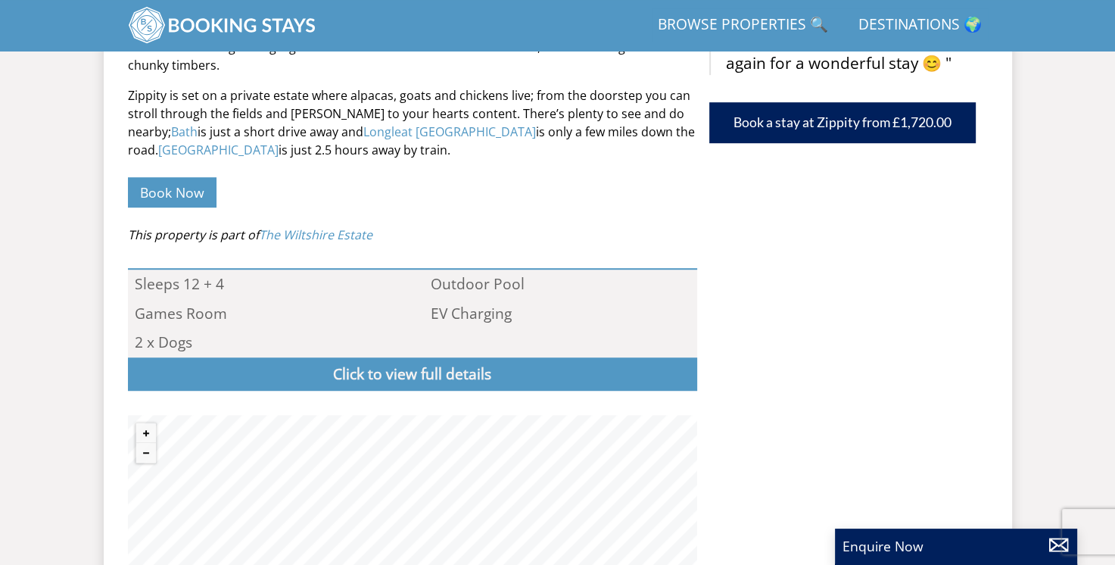
scroll to position [849, 0]
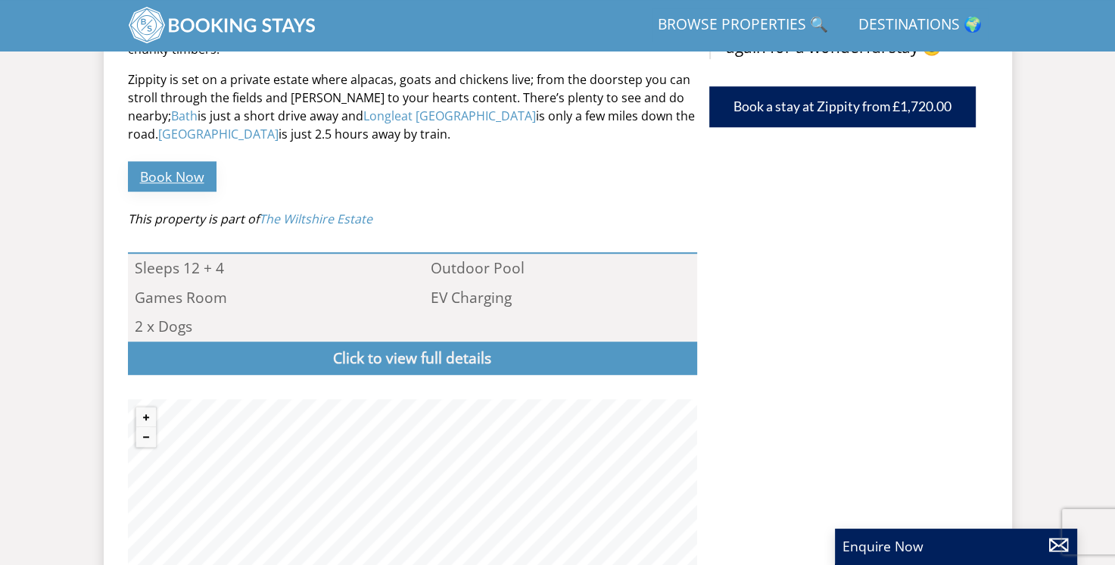
click at [170, 161] on link "Book Now" at bounding box center [172, 176] width 89 height 30
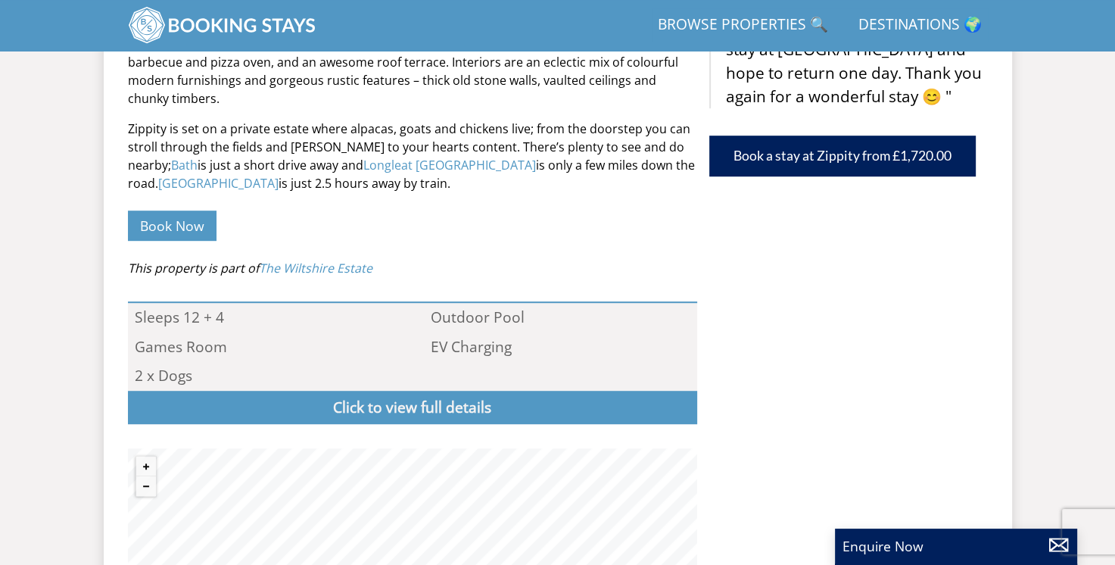
scroll to position [799, 0]
click at [203, 211] on link "Book Now" at bounding box center [172, 226] width 89 height 30
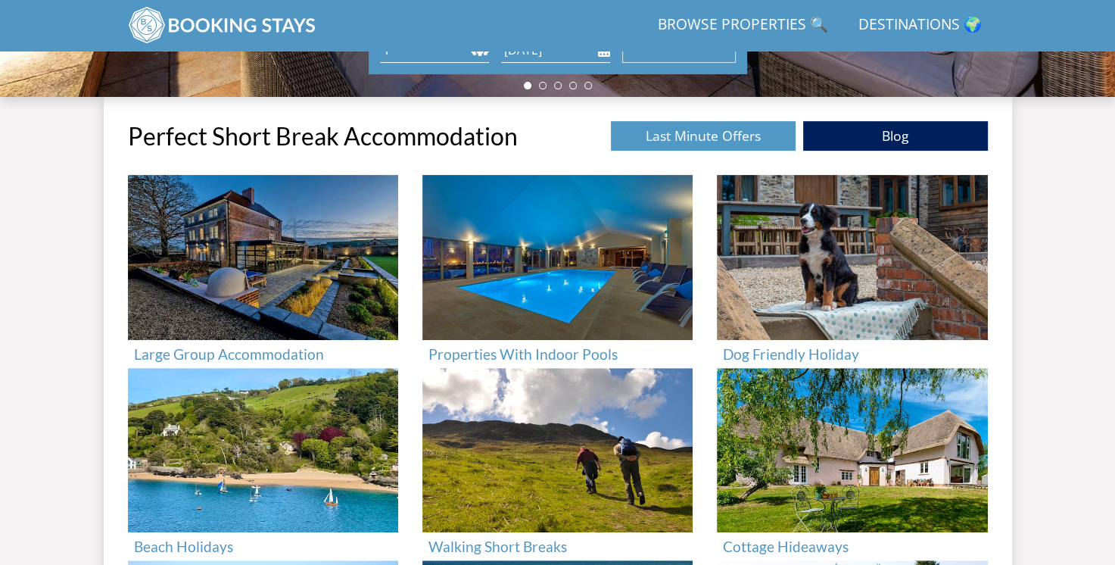
scroll to position [481, 0]
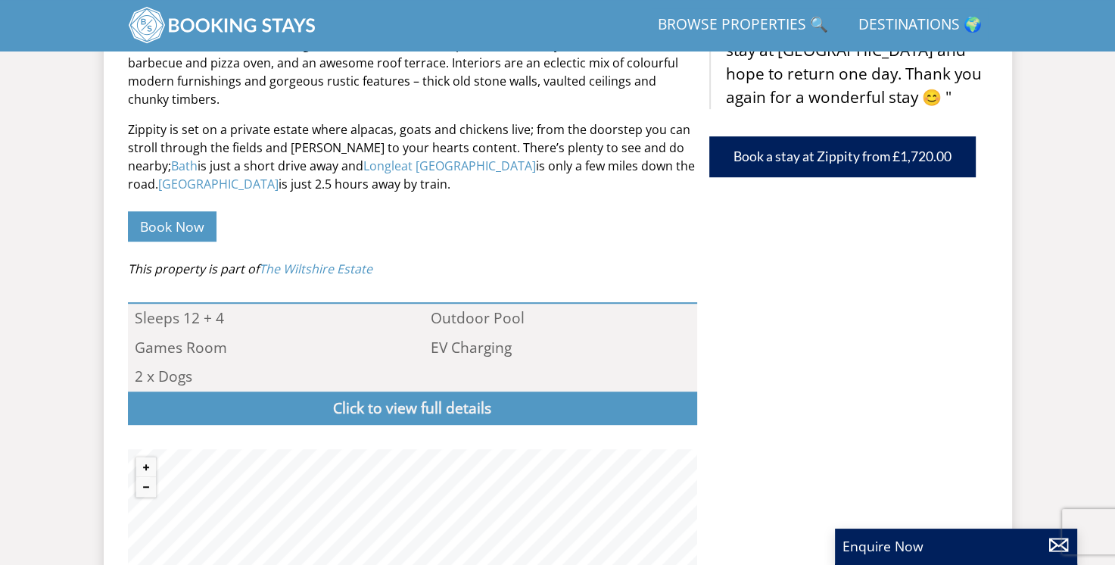
scroll to position [2044, 0]
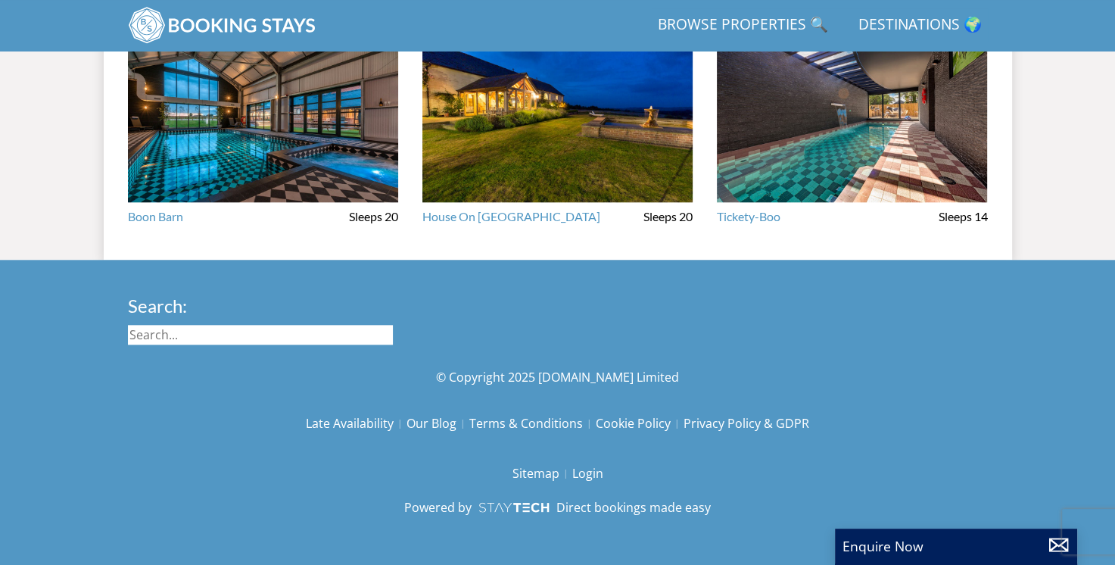
select select "12"
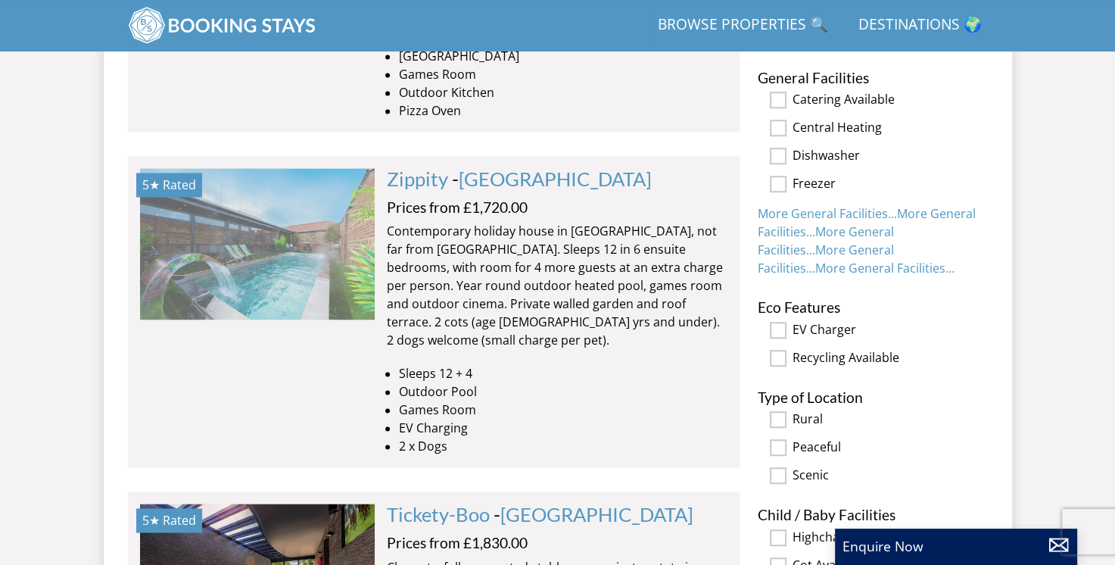
scroll to position [2141, 0]
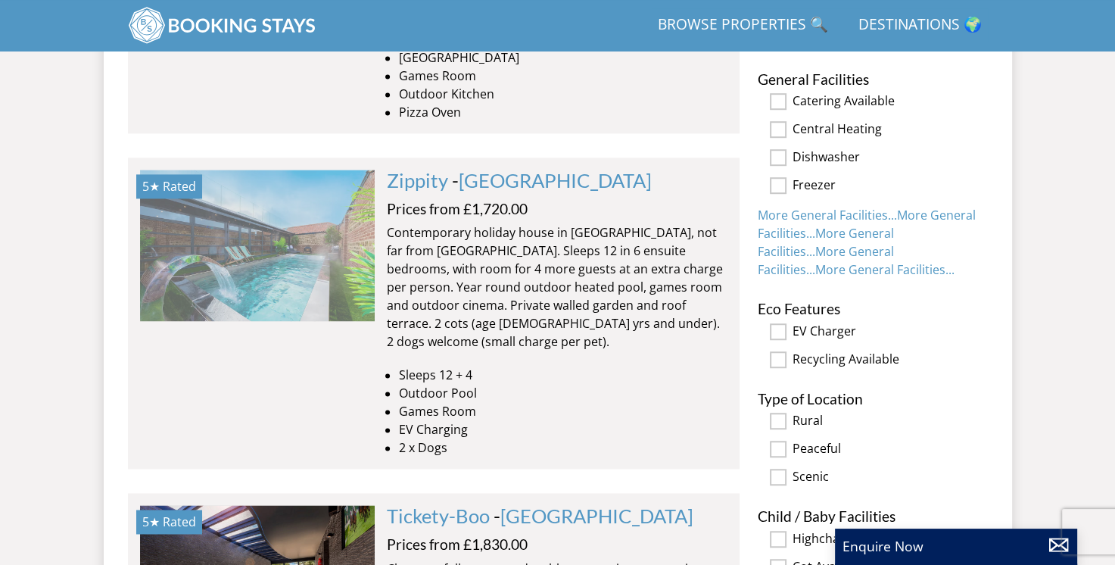
click at [313, 170] on img at bounding box center [257, 245] width 235 height 151
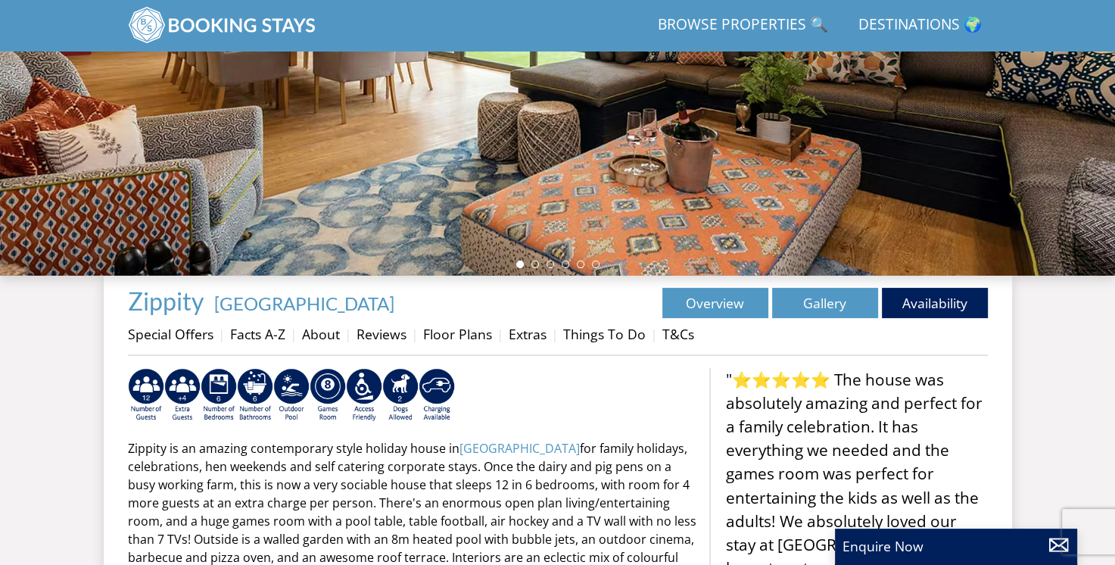
scroll to position [306, 0]
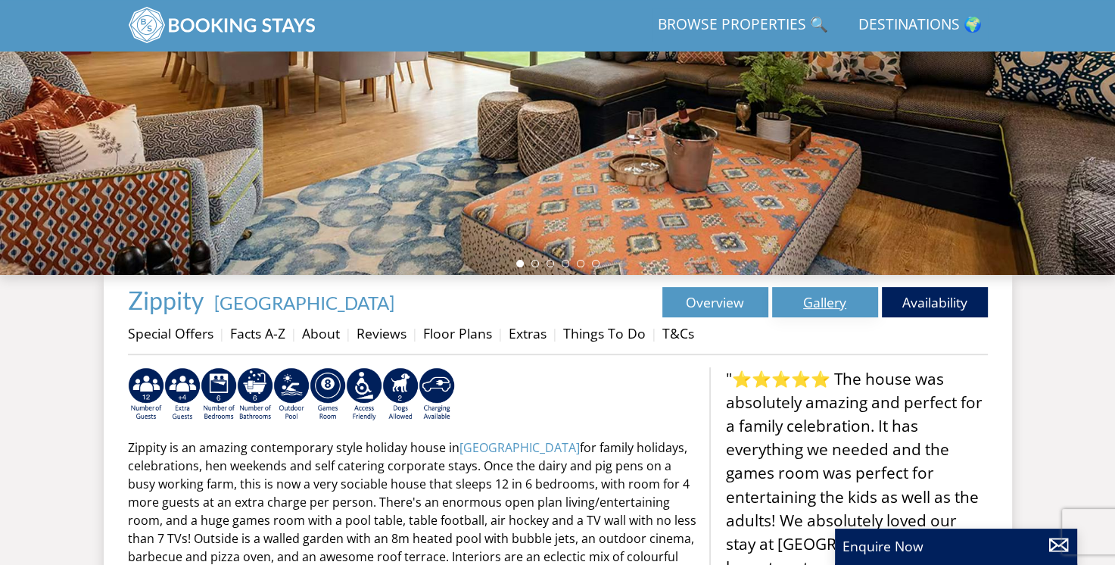
click at [833, 308] on link "Gallery" at bounding box center [825, 302] width 106 height 30
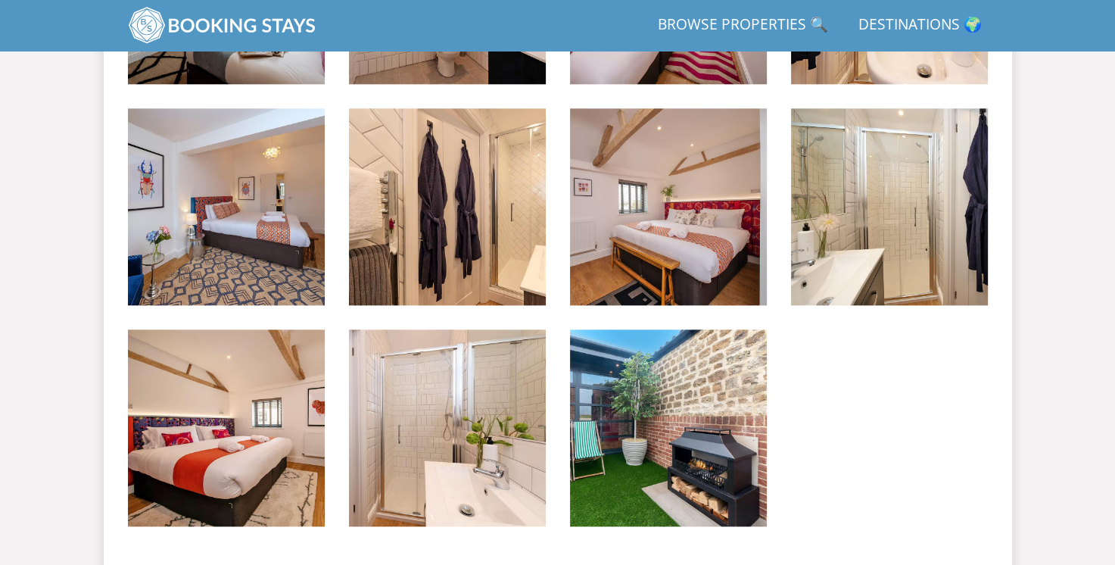
scroll to position [1670, 0]
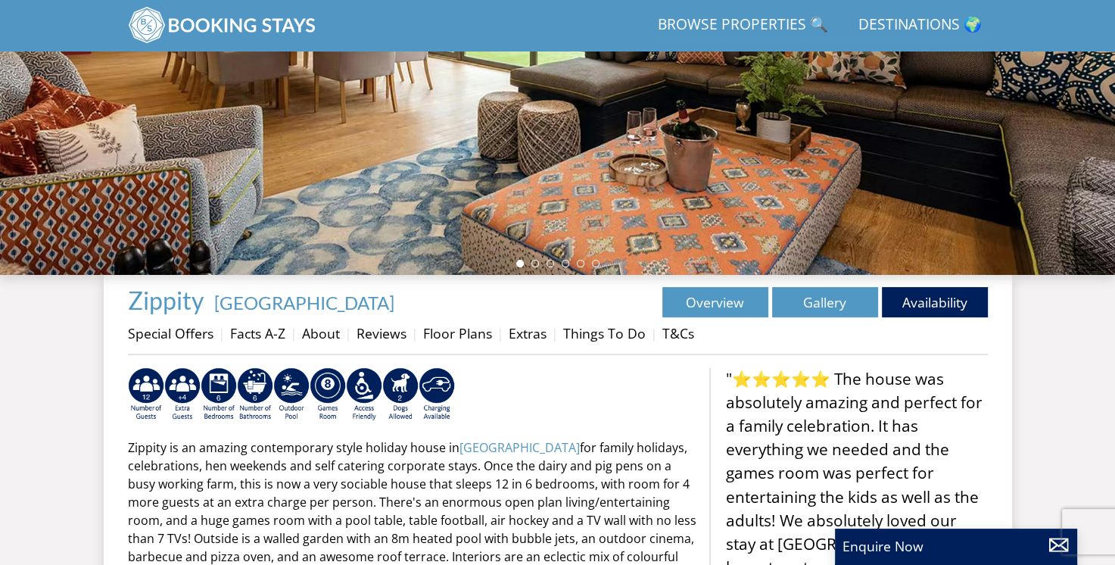
scroll to position [2141, 0]
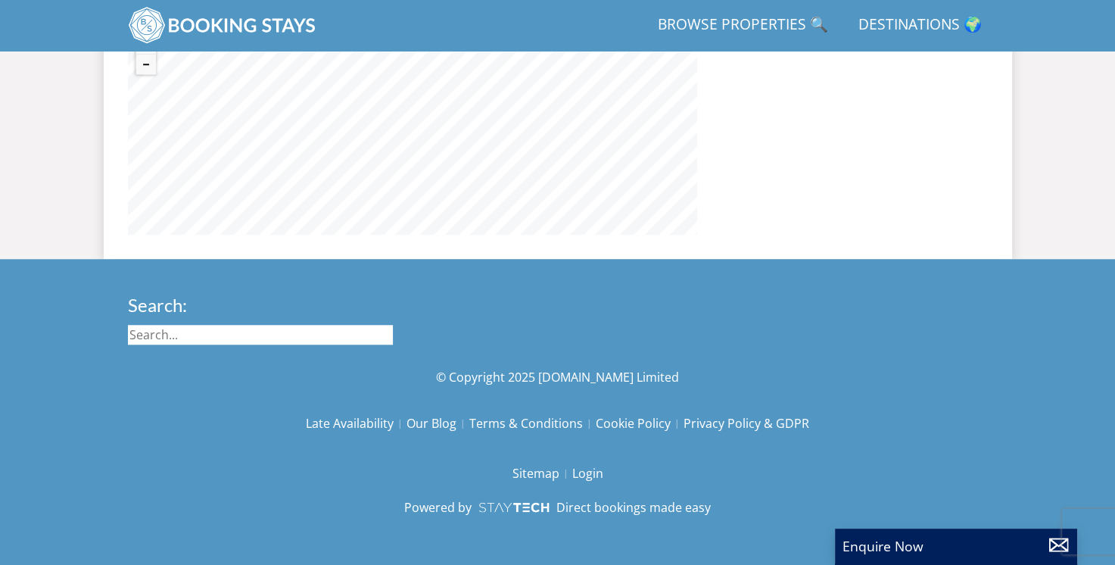
select select "12"
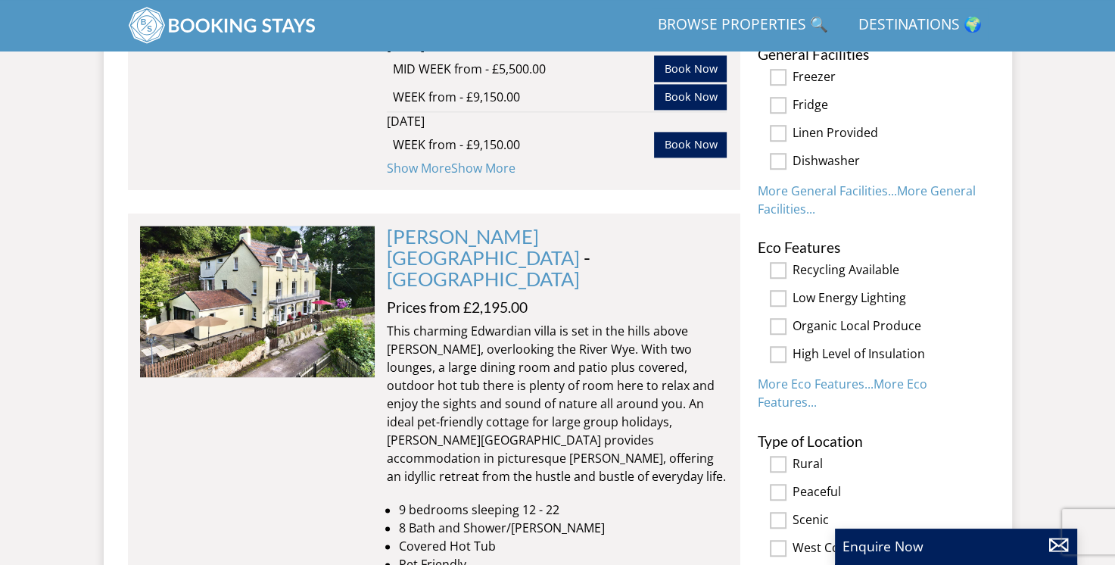
scroll to position [49019, 0]
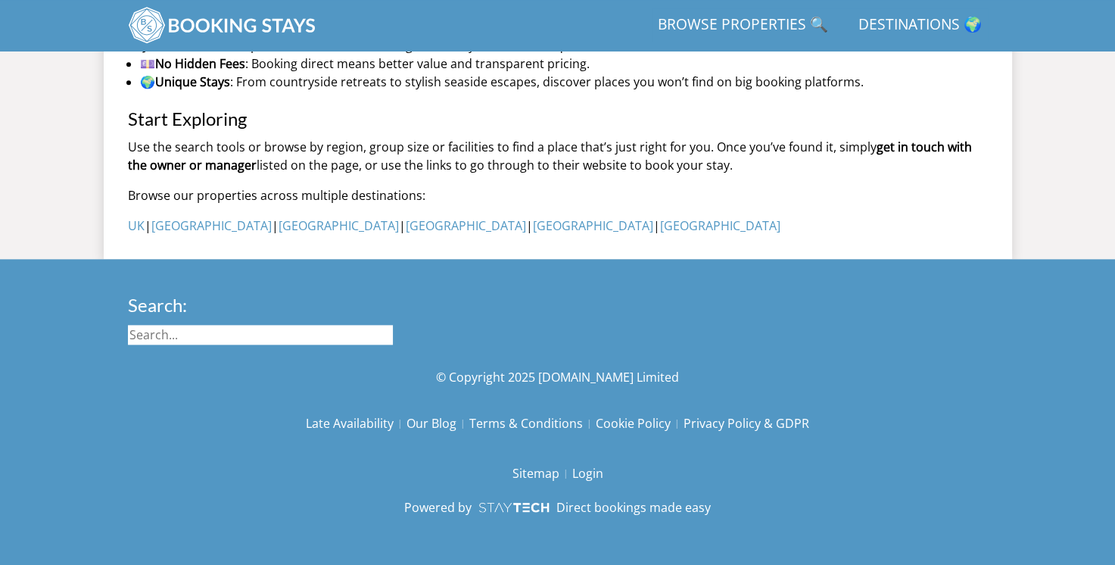
scroll to position [282, 0]
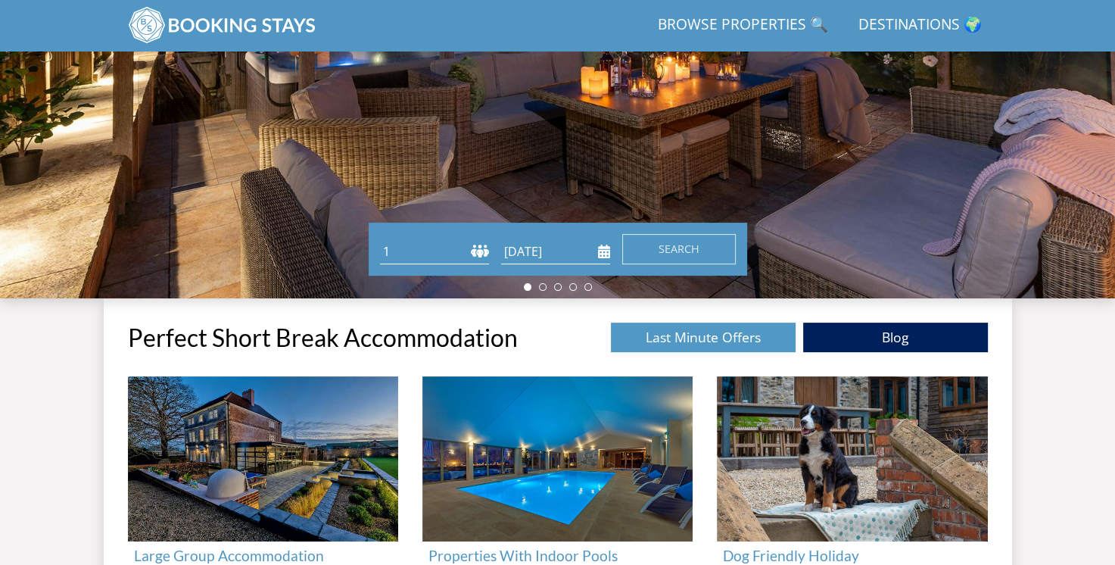
click at [800, 23] on link "Browse Properties 🔍" at bounding box center [743, 25] width 182 height 34
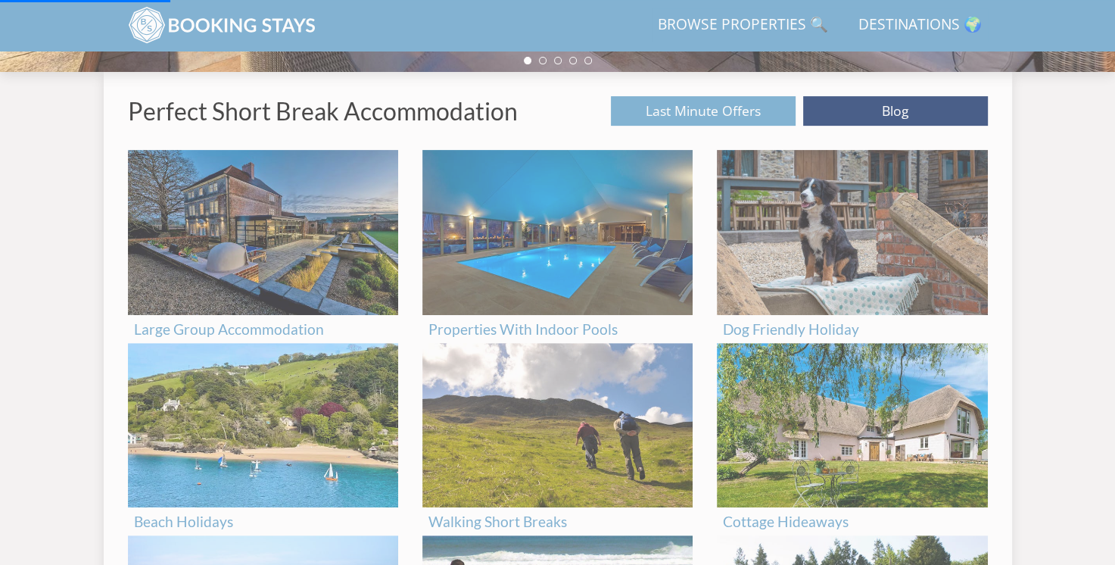
scroll to position [537, 0]
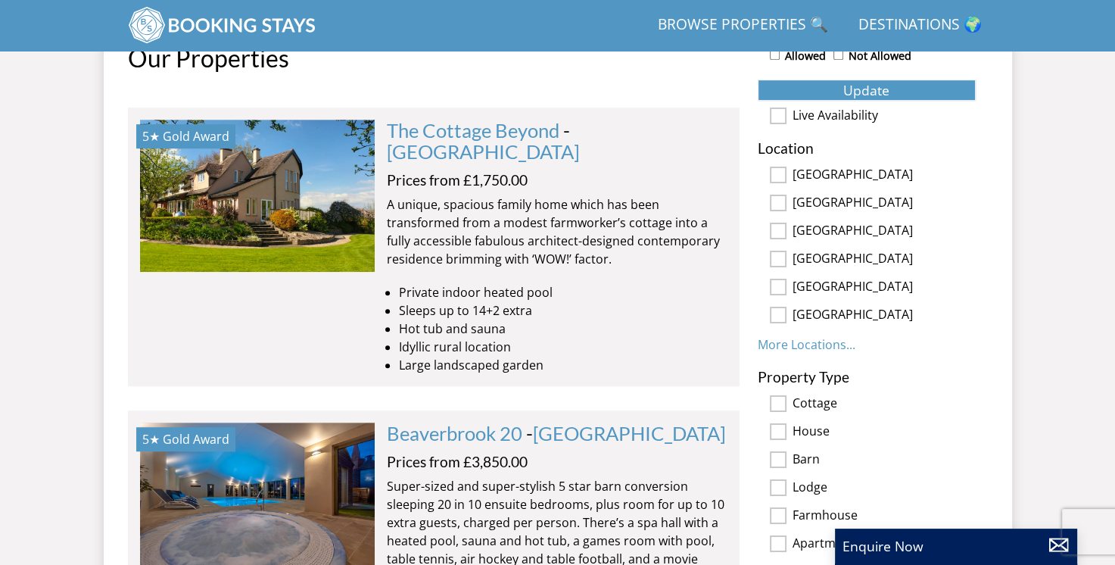
scroll to position [758, 0]
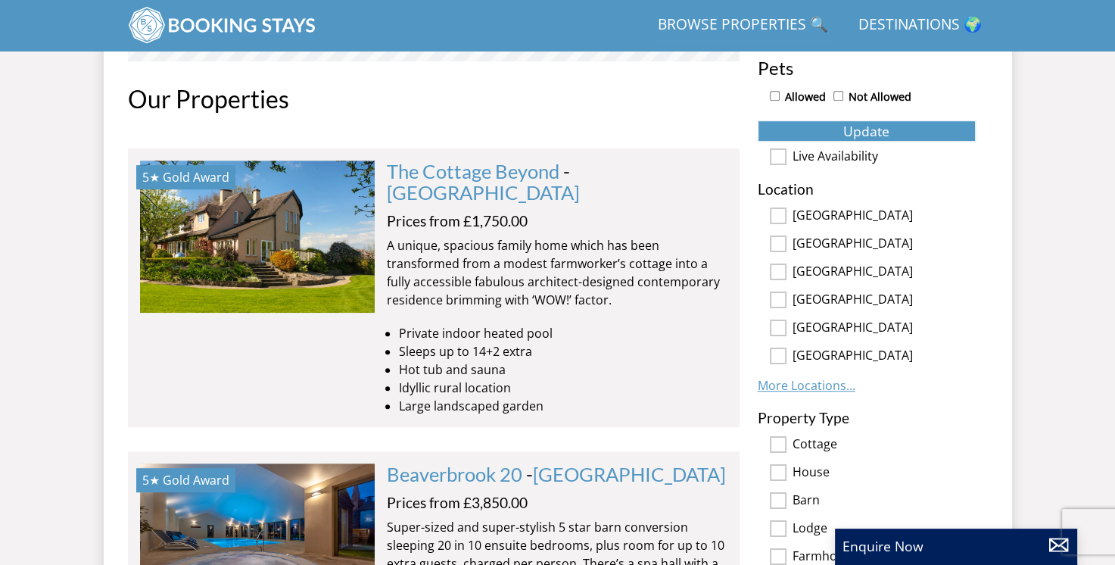
click at [809, 388] on link "More Locations..." at bounding box center [807, 385] width 98 height 17
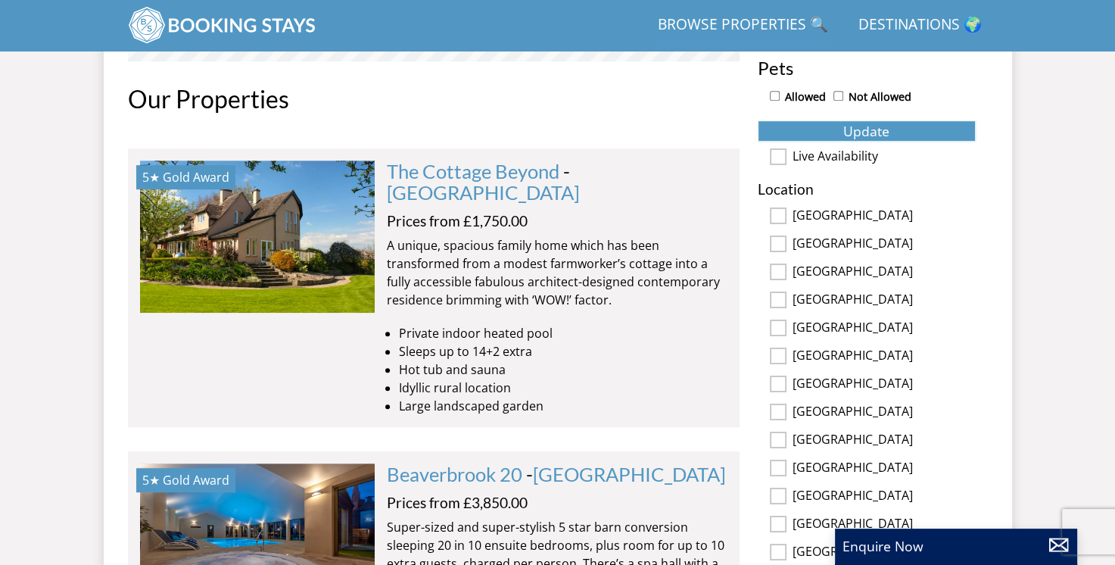
click at [778, 292] on input "[GEOGRAPHIC_DATA]" at bounding box center [778, 299] width 17 height 17
checkbox input "true"
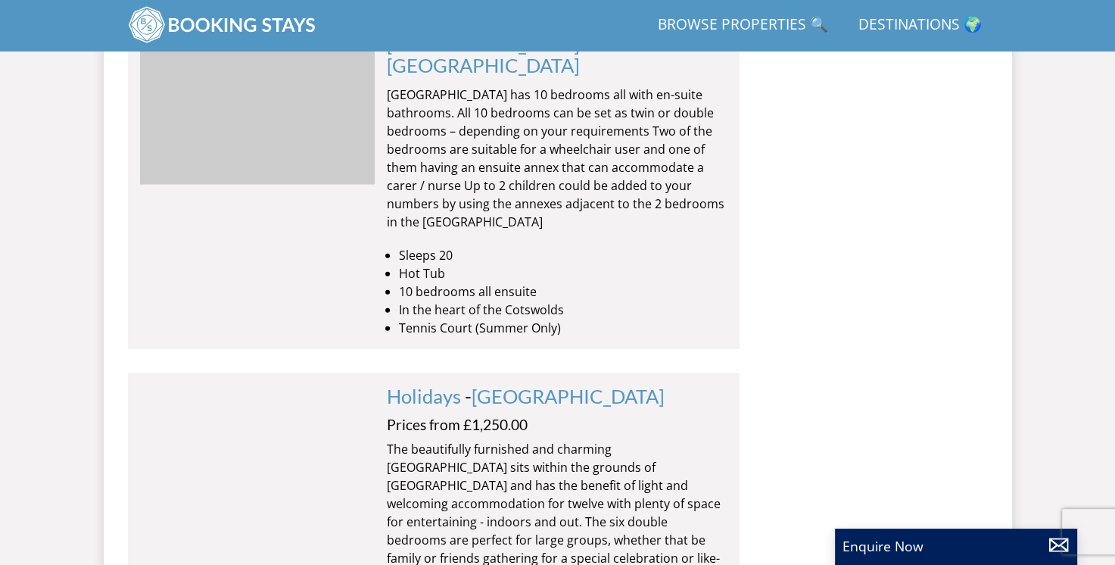
scroll to position [3538, 0]
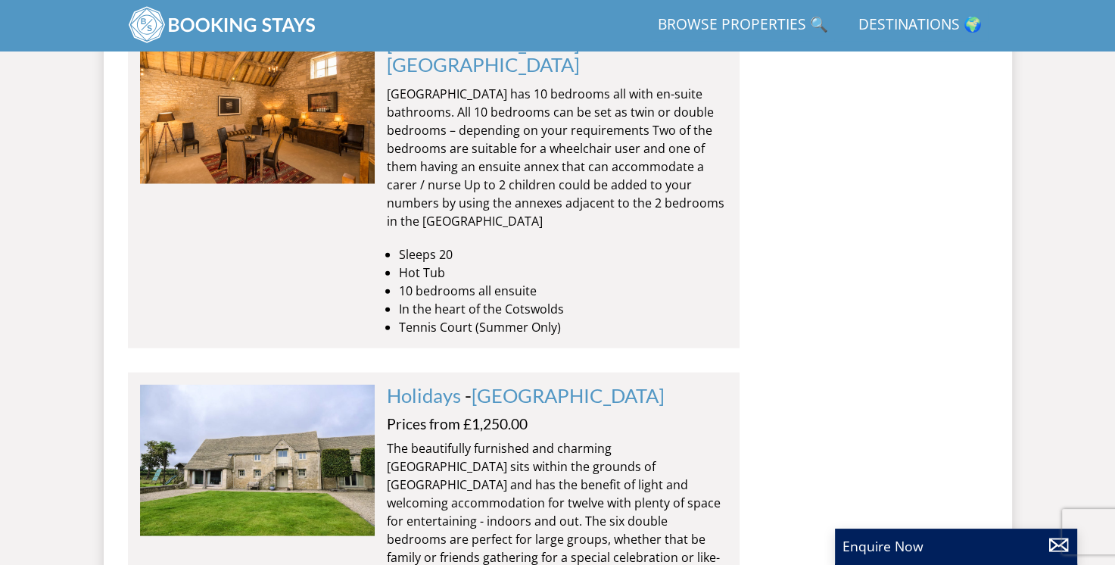
click at [363, 385] on div "Holidays Check Availability More Info" at bounding box center [257, 556] width 235 height 342
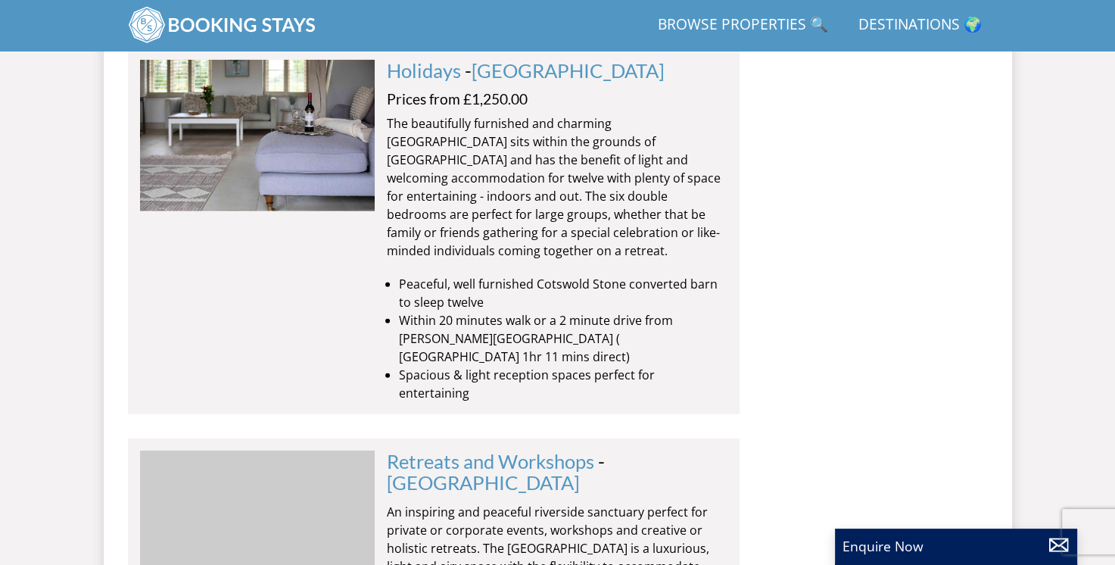
scroll to position [0, 5874]
click at [216, 450] on img at bounding box center [256, 525] width 235 height 151
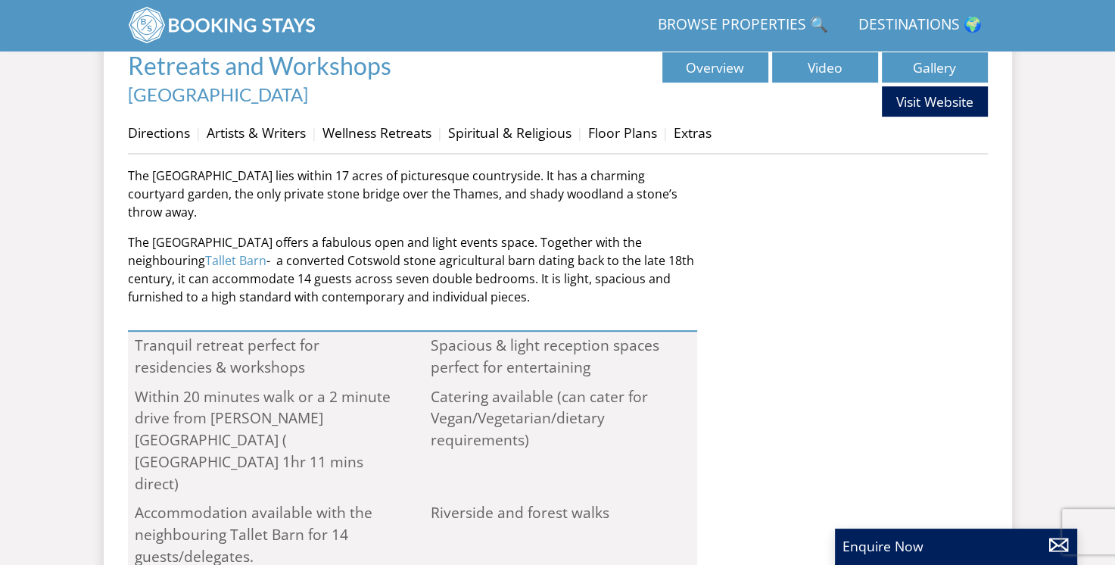
scroll to position [536, 0]
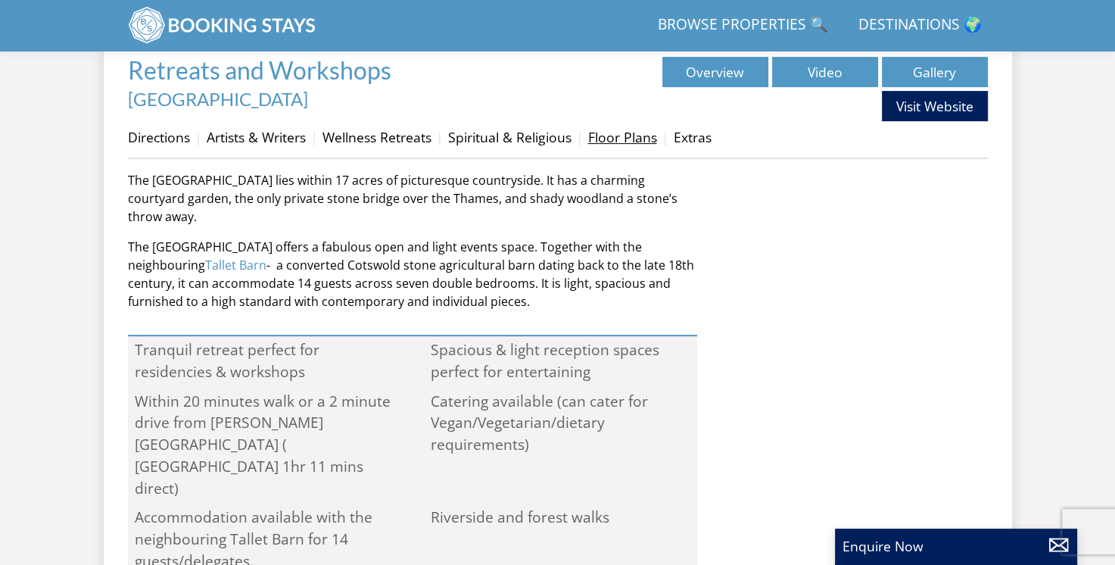
click at [618, 131] on link "Floor Plans" at bounding box center [622, 137] width 69 height 18
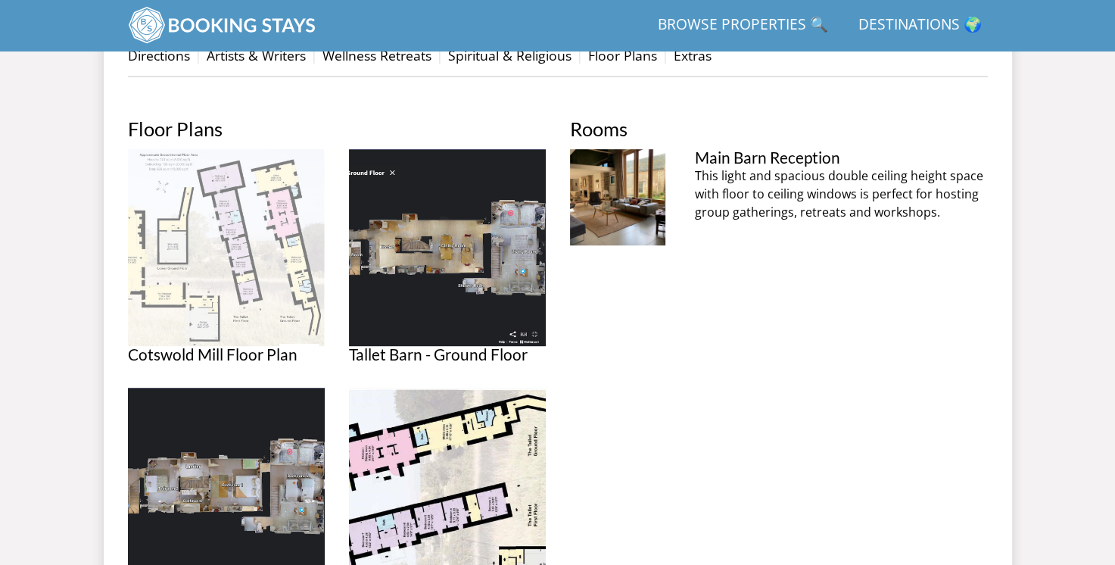
scroll to position [617, 0]
click at [194, 331] on img at bounding box center [226, 248] width 197 height 197
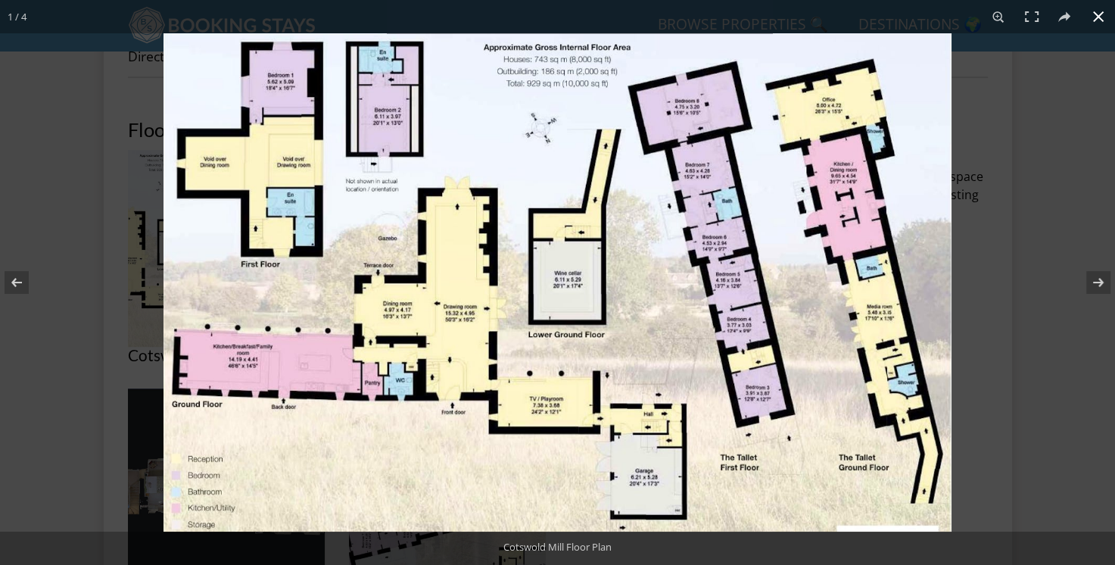
click at [80, 379] on div at bounding box center [557, 282] width 1115 height 565
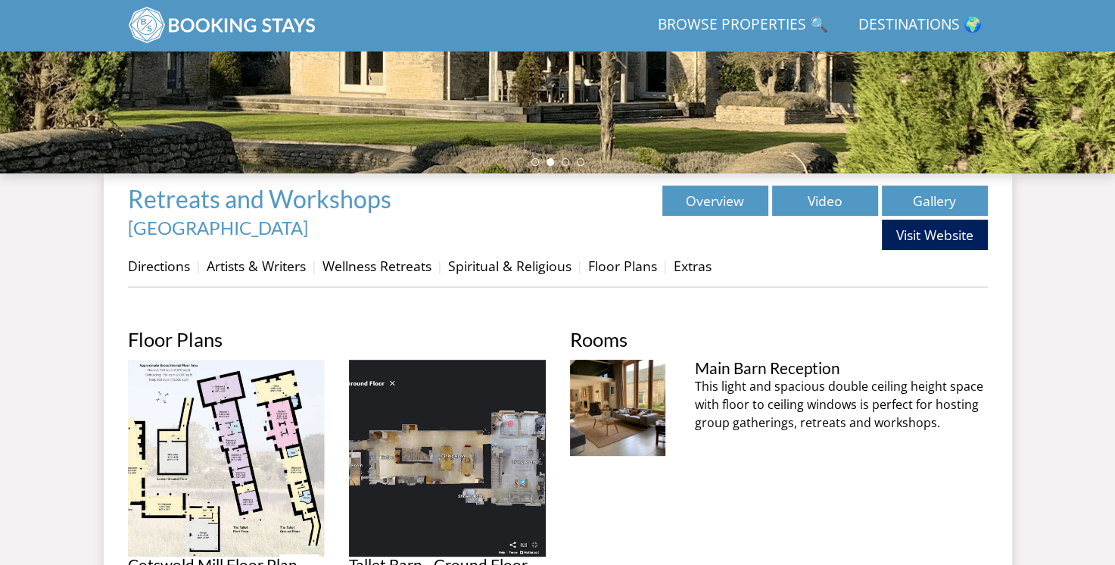
scroll to position [406, 0]
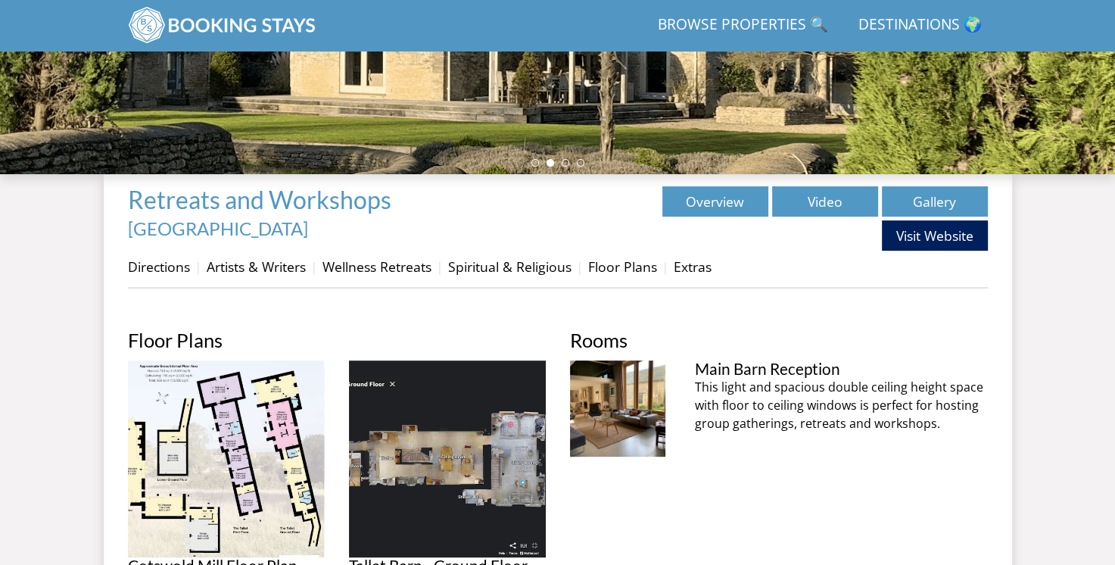
scroll to position [536, 0]
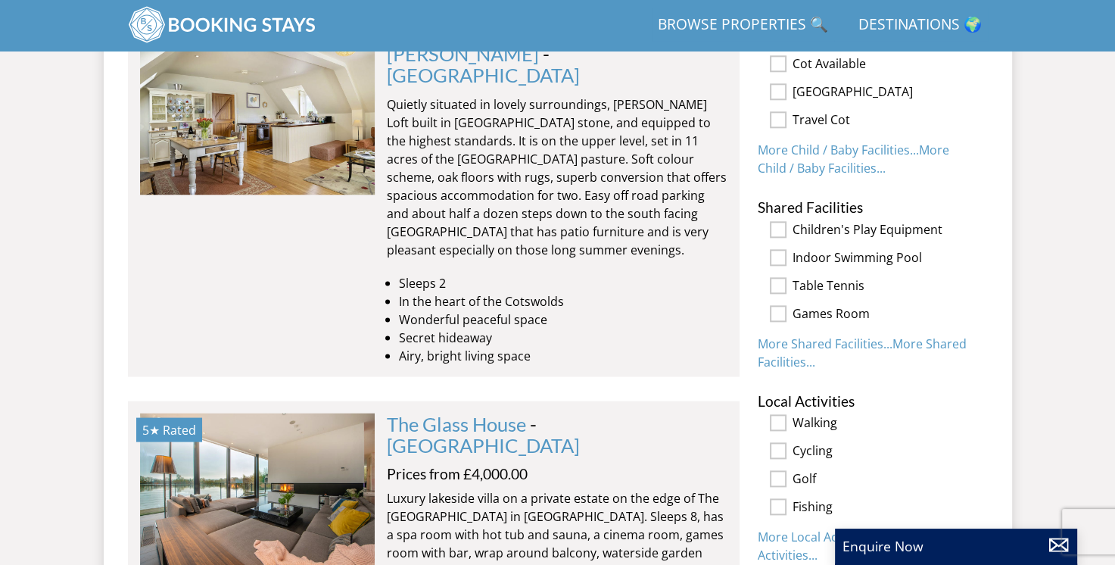
scroll to position [3003, 0]
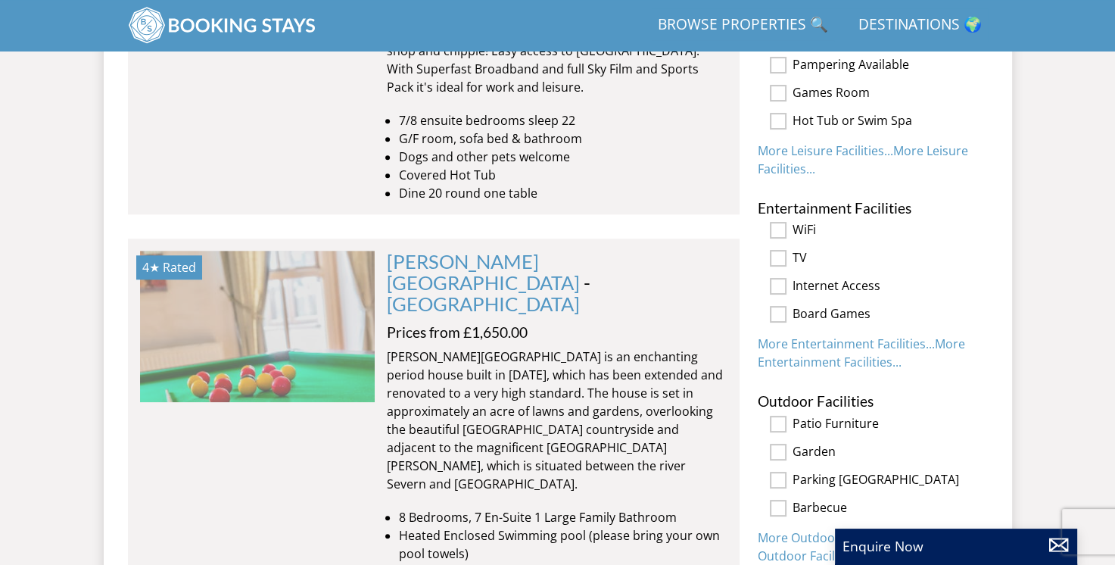
scroll to position [0, 8458]
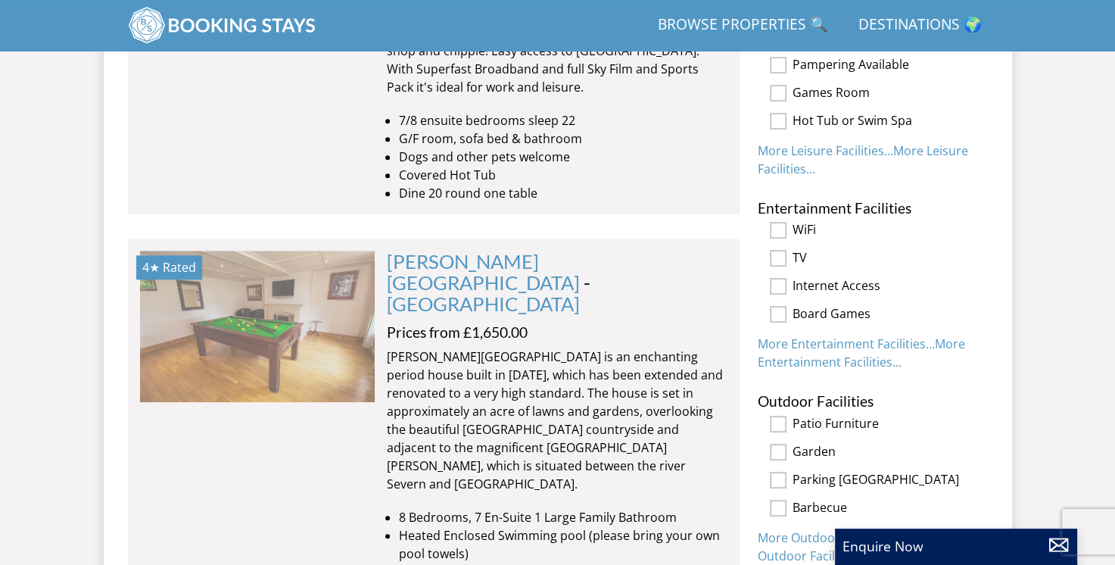
click at [327, 295] on img at bounding box center [257, 326] width 235 height 151
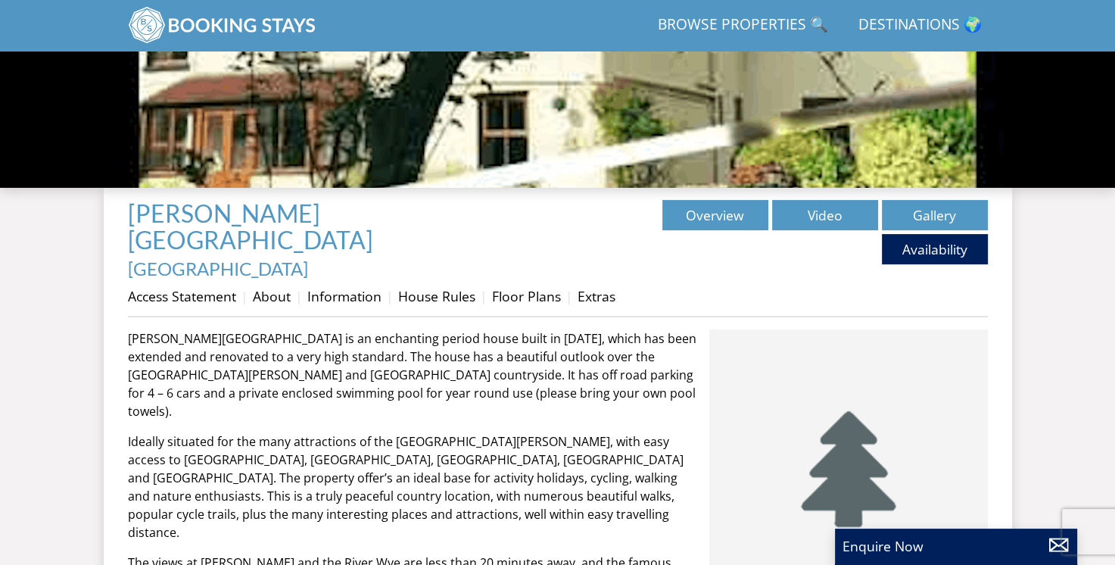
scroll to position [401, 0]
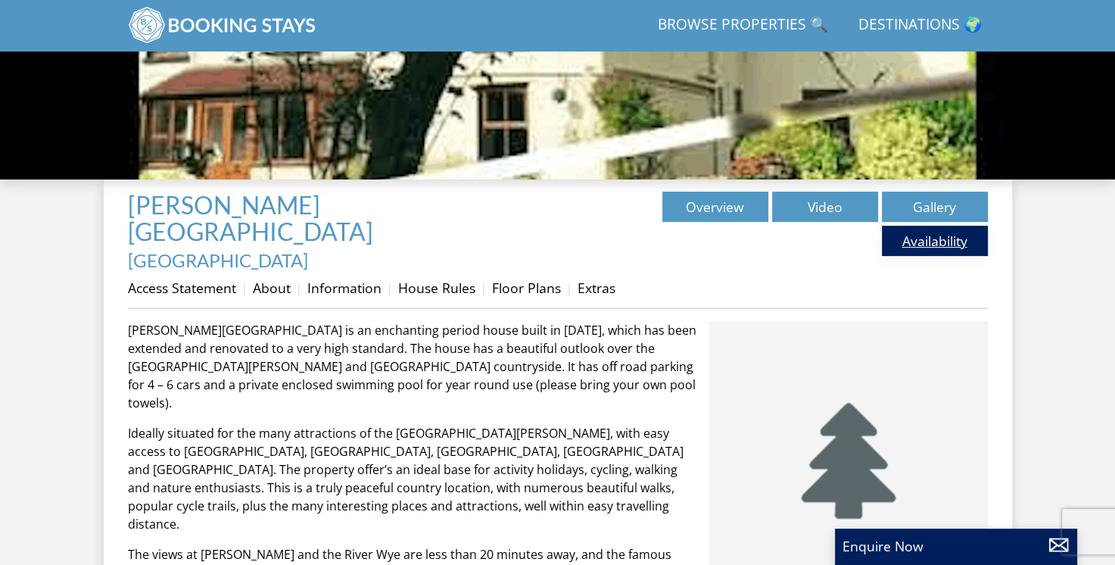
click at [935, 242] on link "Availability" at bounding box center [935, 241] width 106 height 30
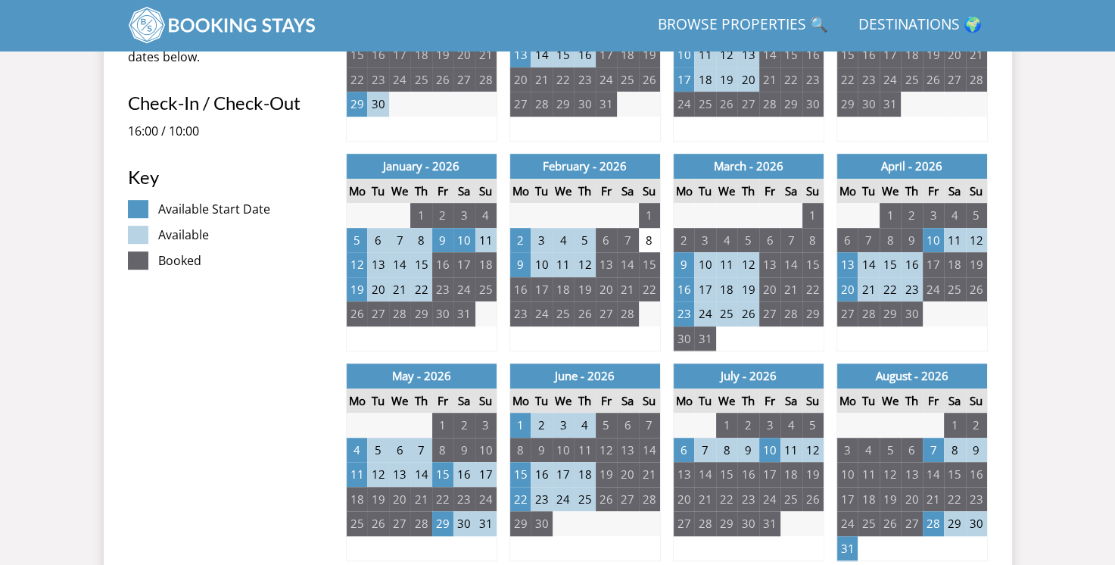
scroll to position [784, 0]
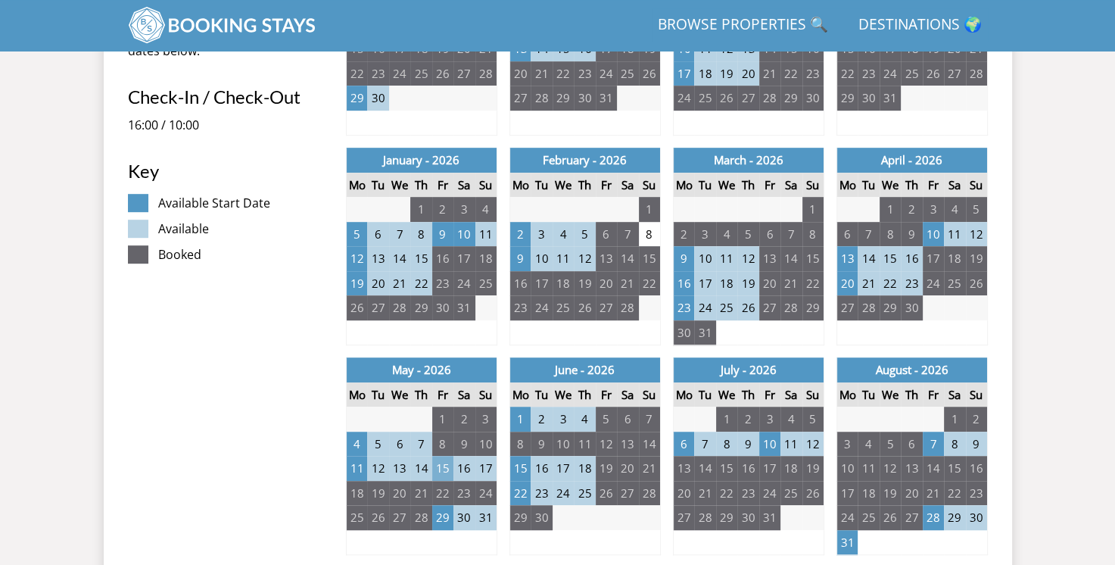
click at [440, 456] on td "15" at bounding box center [442, 468] width 21 height 25
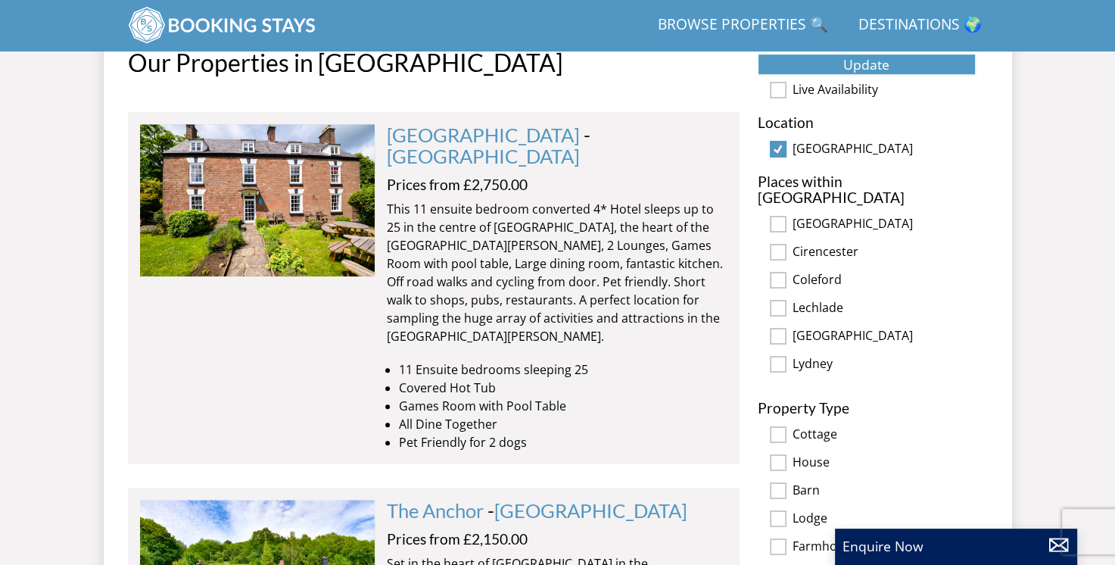
scroll to position [824, 0]
click at [780, 153] on input "[GEOGRAPHIC_DATA]" at bounding box center [778, 150] width 17 height 17
checkbox input "false"
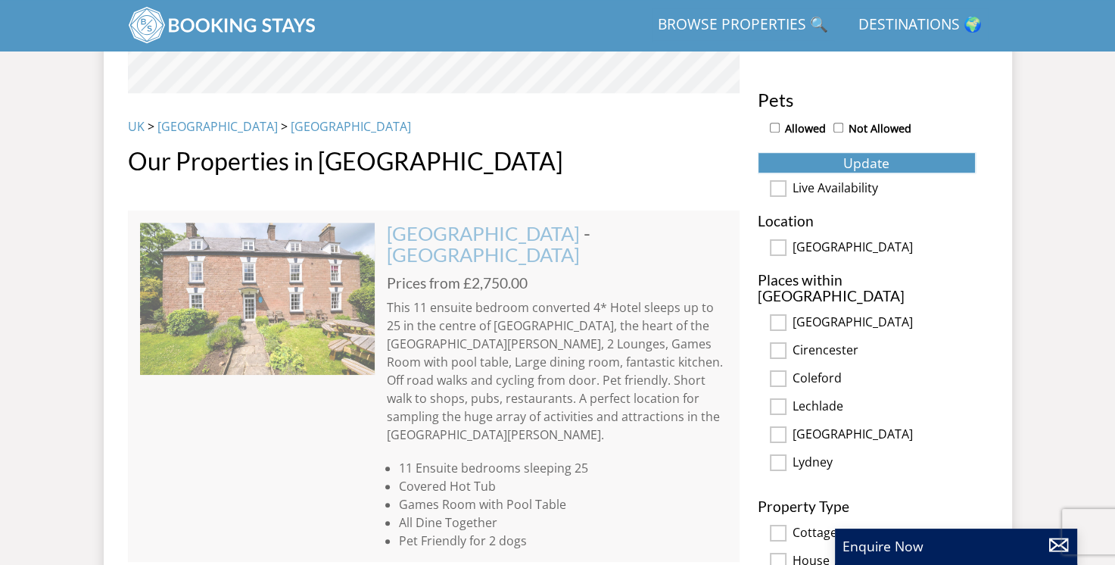
scroll to position [726, 0]
click at [813, 160] on button "Update" at bounding box center [867, 163] width 218 height 21
click at [185, 126] on link "[GEOGRAPHIC_DATA]" at bounding box center [217, 127] width 120 height 17
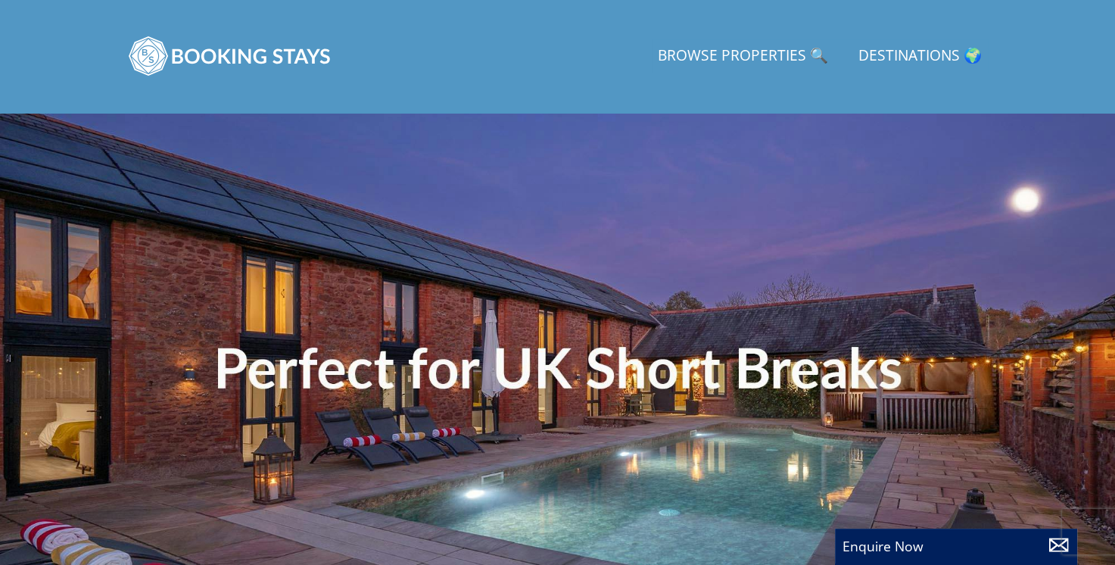
click at [789, 412] on div at bounding box center [557, 378] width 1115 height 530
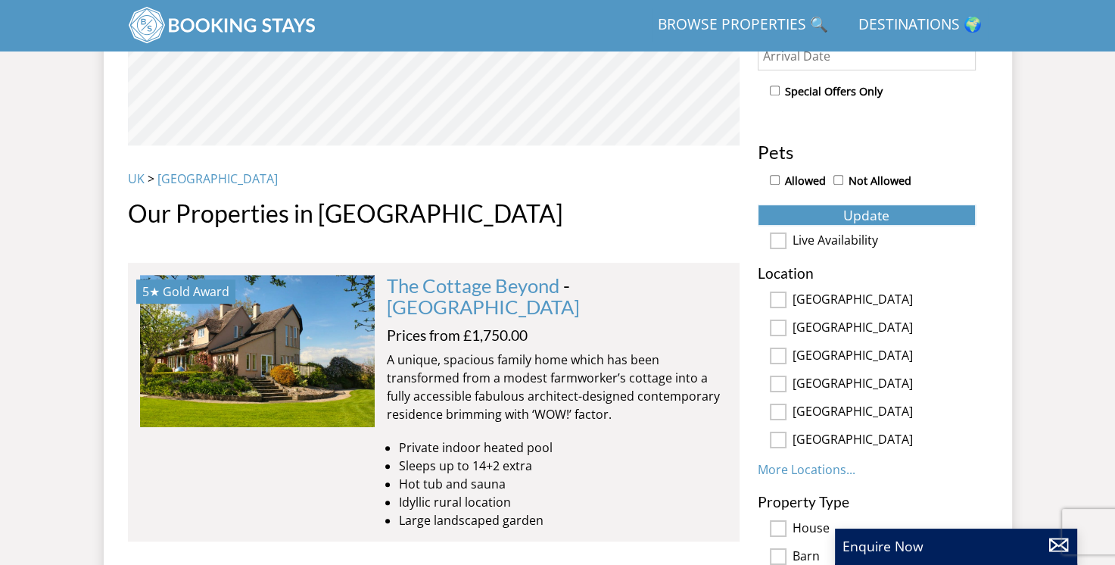
scroll to position [675, 0]
click at [767, 463] on link "More Locations..." at bounding box center [807, 468] width 98 height 17
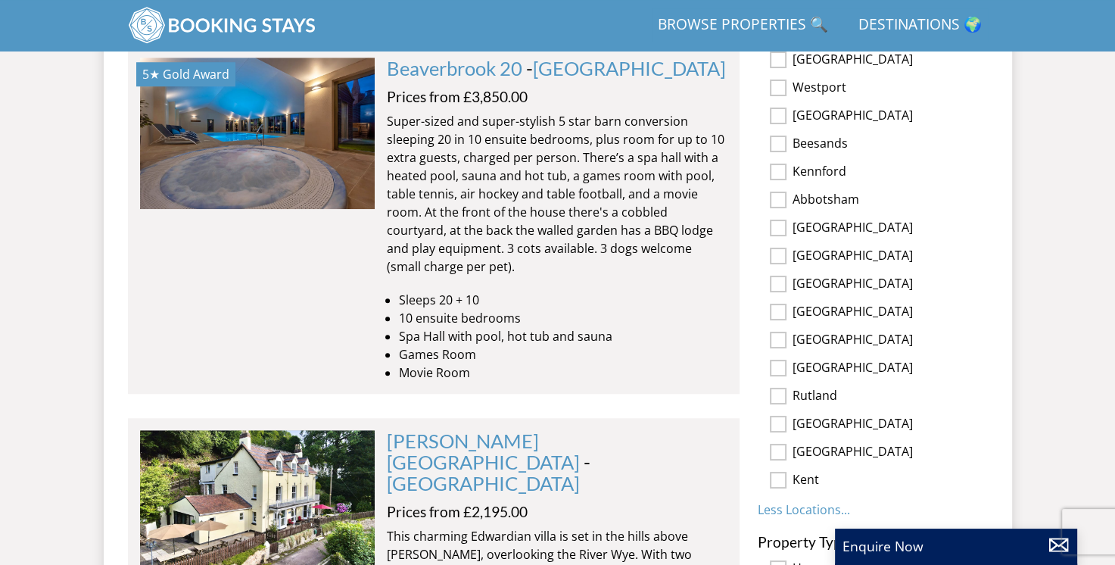
scroll to position [1194, 0]
click at [780, 423] on input "[GEOGRAPHIC_DATA]" at bounding box center [778, 424] width 17 height 17
checkbox input "true"
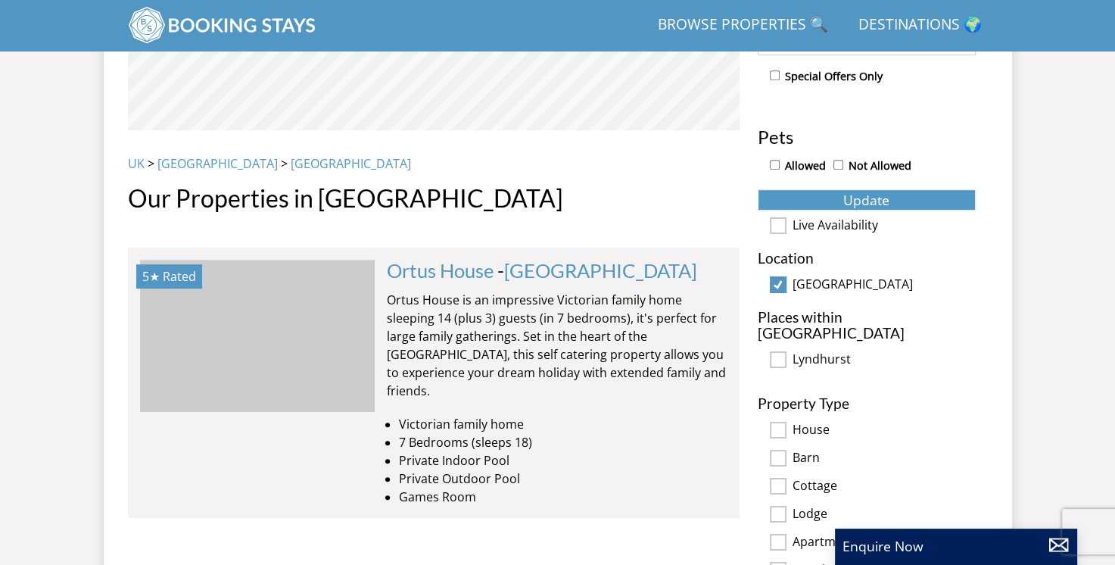
scroll to position [0, 4229]
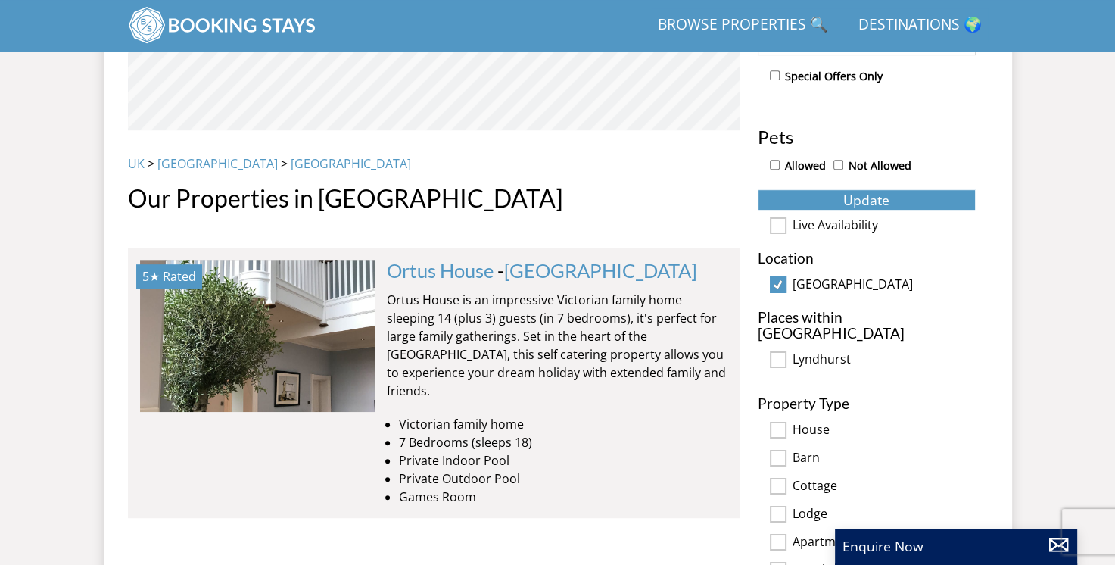
click at [775, 289] on input "[GEOGRAPHIC_DATA]" at bounding box center [778, 284] width 17 height 17
checkbox input "false"
